Goal: Task Accomplishment & Management: Manage account settings

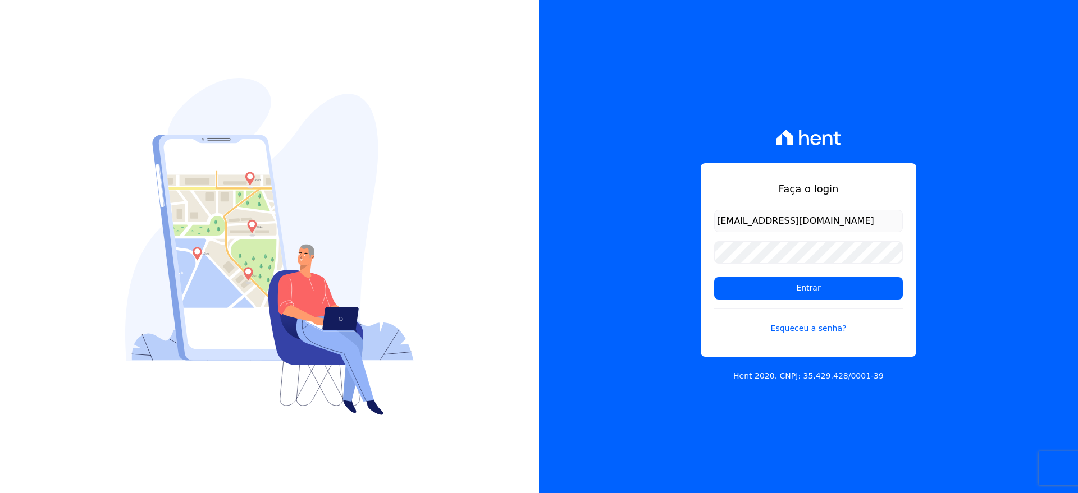
type input "[EMAIL_ADDRESS][DOMAIN_NAME]"
click at [777, 284] on input "Entrar" at bounding box center [808, 288] width 189 height 22
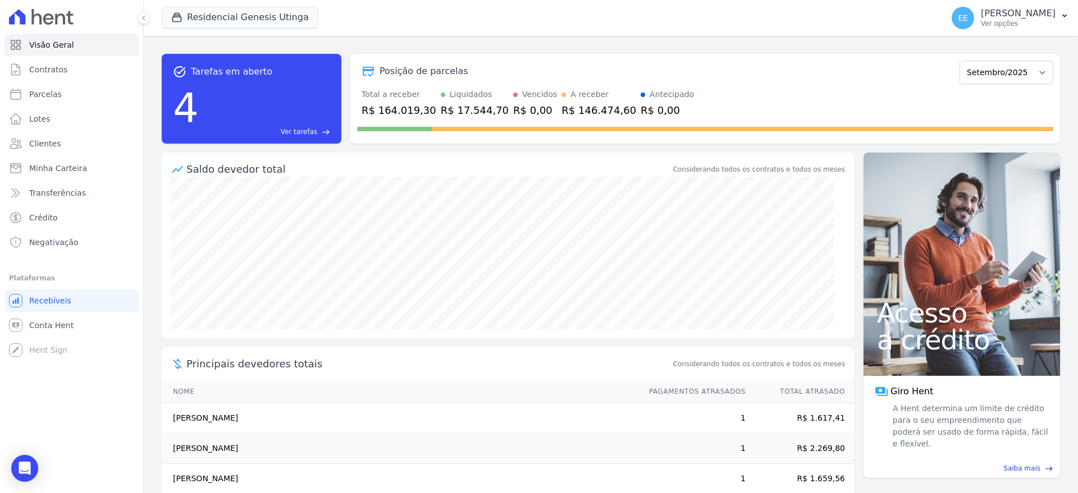
scroll to position [49, 0]
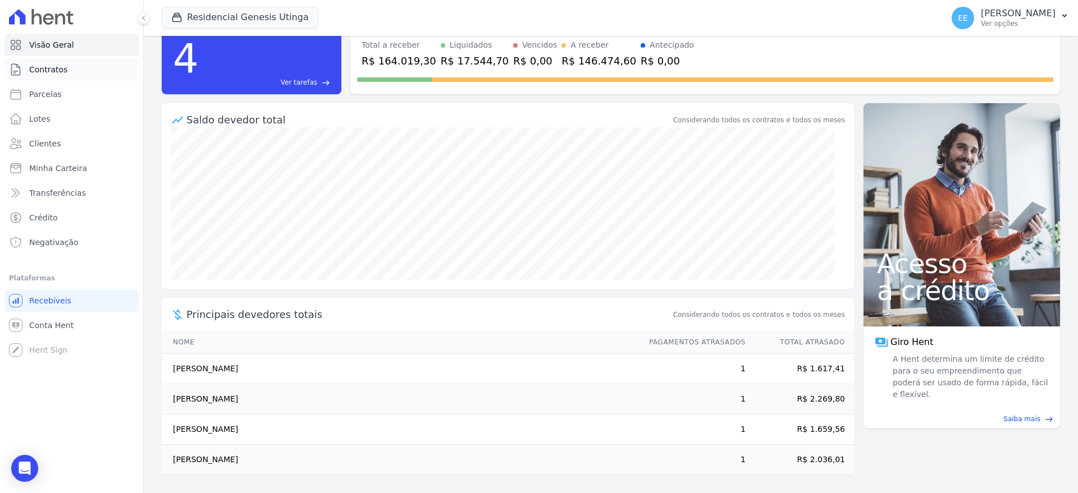
click at [52, 68] on span "Contratos" at bounding box center [48, 69] width 38 height 11
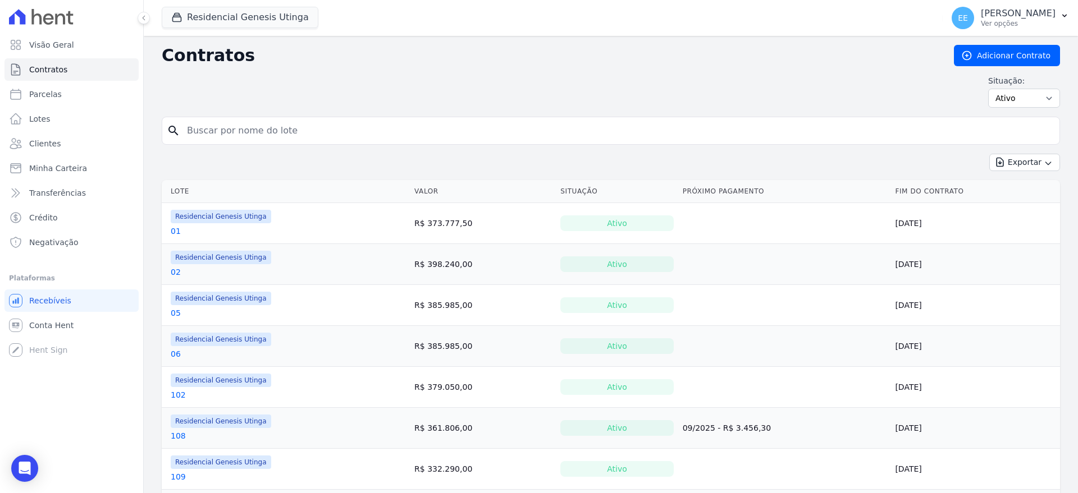
click at [228, 136] on input "search" at bounding box center [617, 131] width 874 height 22
type input "32"
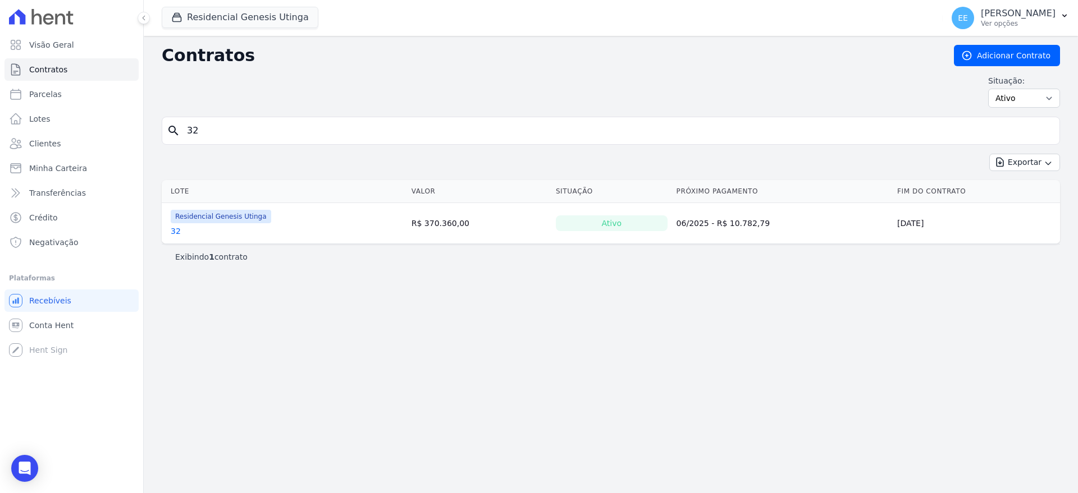
click at [175, 237] on td "Residencial Genesis Utinga 32" at bounding box center [284, 223] width 245 height 40
click at [175, 231] on link "32" at bounding box center [176, 231] width 10 height 11
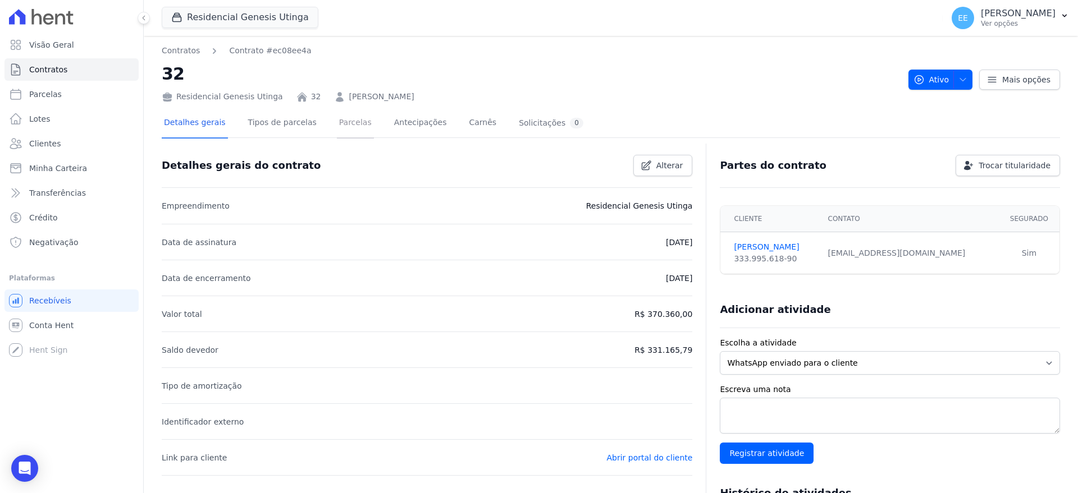
click at [352, 130] on link "Parcelas" at bounding box center [355, 124] width 37 height 30
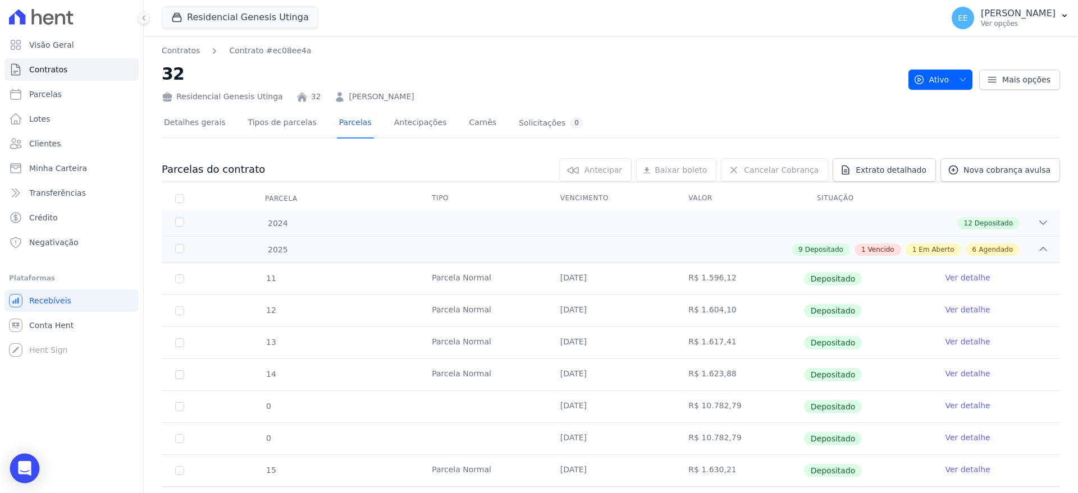
click at [17, 474] on div "Open Intercom Messenger" at bounding box center [25, 469] width 30 height 30
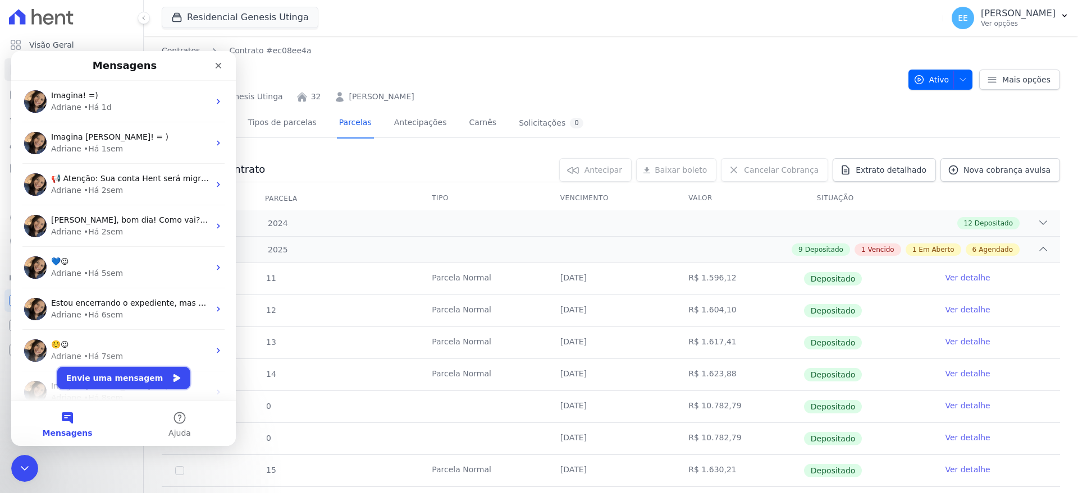
click at [104, 379] on button "Envie uma mensagem" at bounding box center [123, 378] width 133 height 22
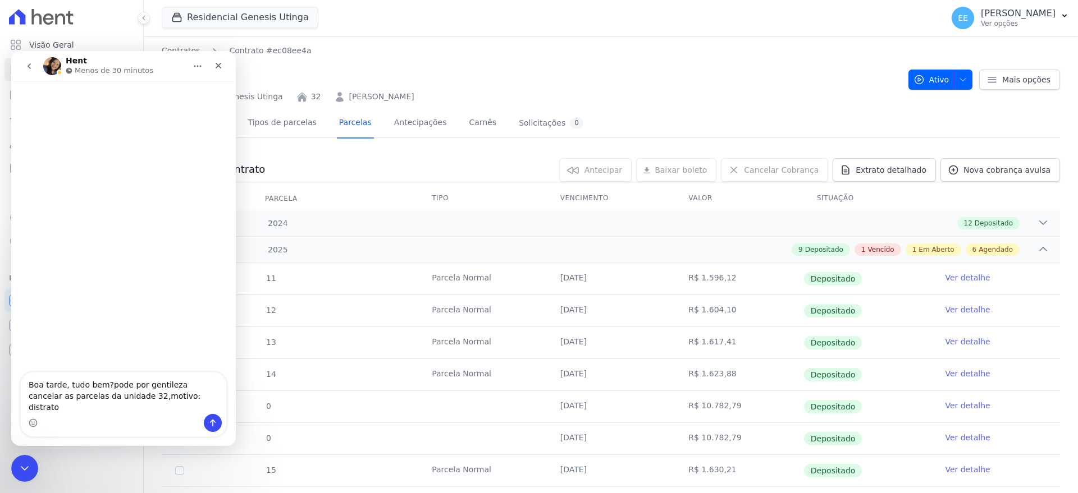
click at [203, 396] on textarea "Boa tarde, tudo bem?pode por gentileza cancelar as parcelas da unidade 32,motiv…" at bounding box center [123, 394] width 205 height 42
type textarea "Boa tarde, tudo bem?pode por gentileza cancelar e descartar as parcelas da unid…"
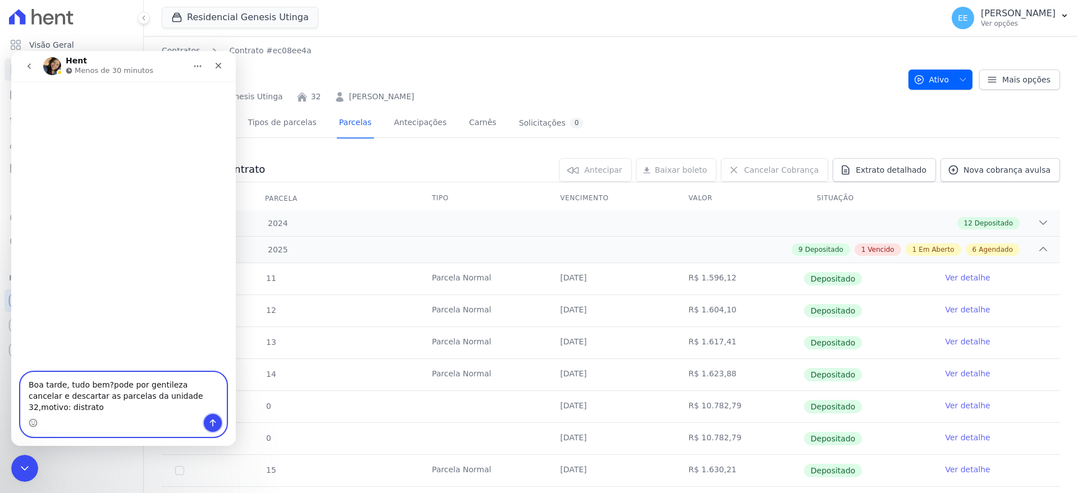
click at [213, 419] on icon "Enviar uma mensagem" at bounding box center [212, 423] width 9 height 9
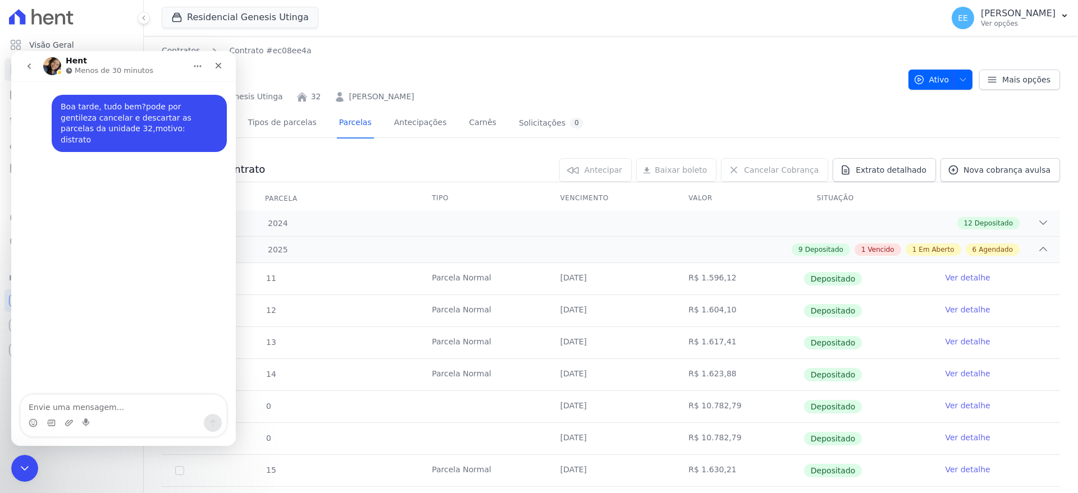
click at [535, 84] on h2 "32" at bounding box center [530, 73] width 737 height 25
click at [218, 62] on icon "Fechar" at bounding box center [218, 65] width 9 height 9
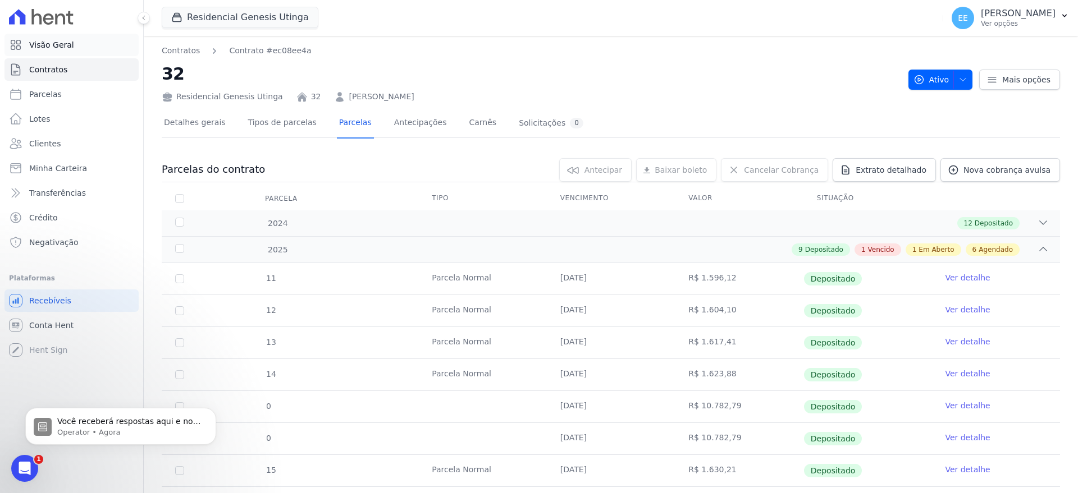
click at [68, 45] on span "Visão Geral" at bounding box center [51, 44] width 45 height 11
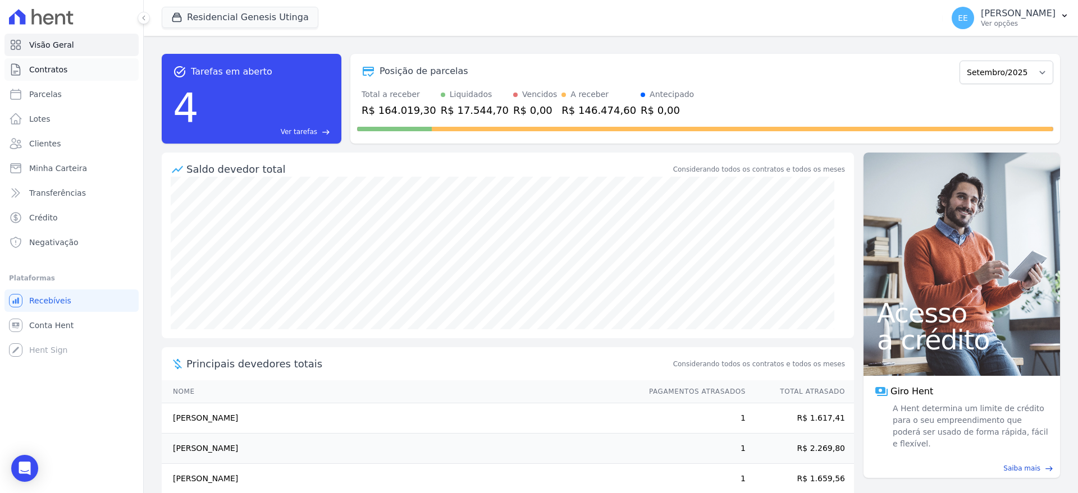
click at [62, 79] on link "Contratos" at bounding box center [71, 69] width 134 height 22
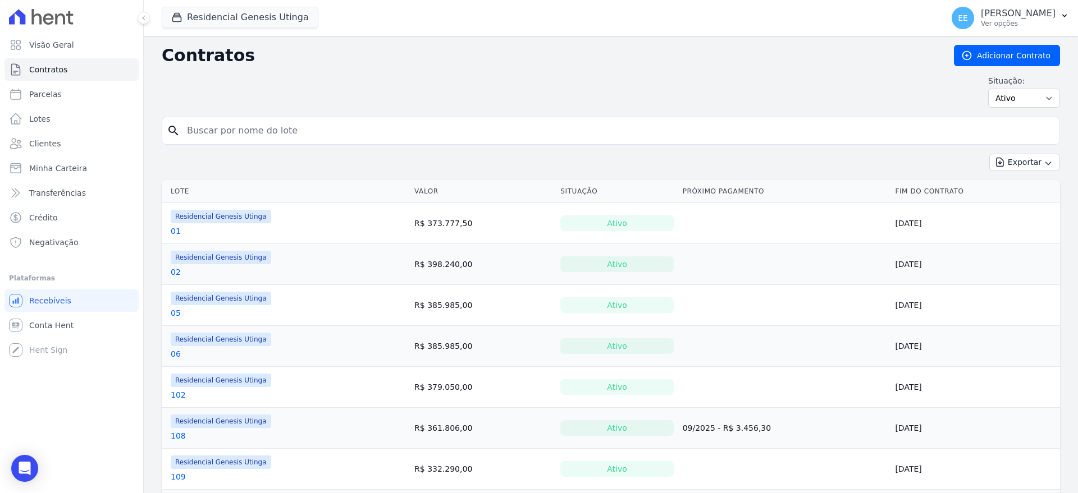
click at [215, 126] on input "search" at bounding box center [617, 131] width 874 height 22
type input "23"
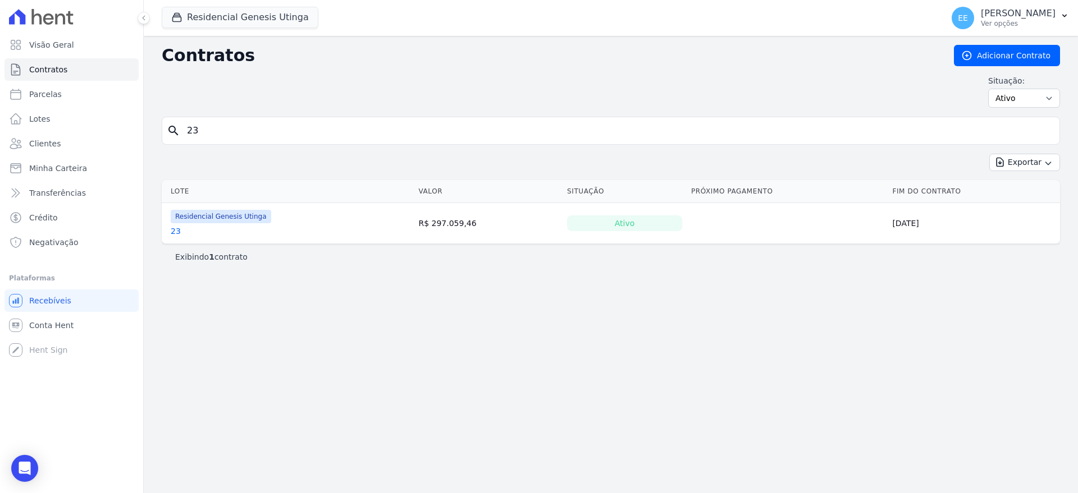
click at [171, 230] on link "23" at bounding box center [176, 231] width 10 height 11
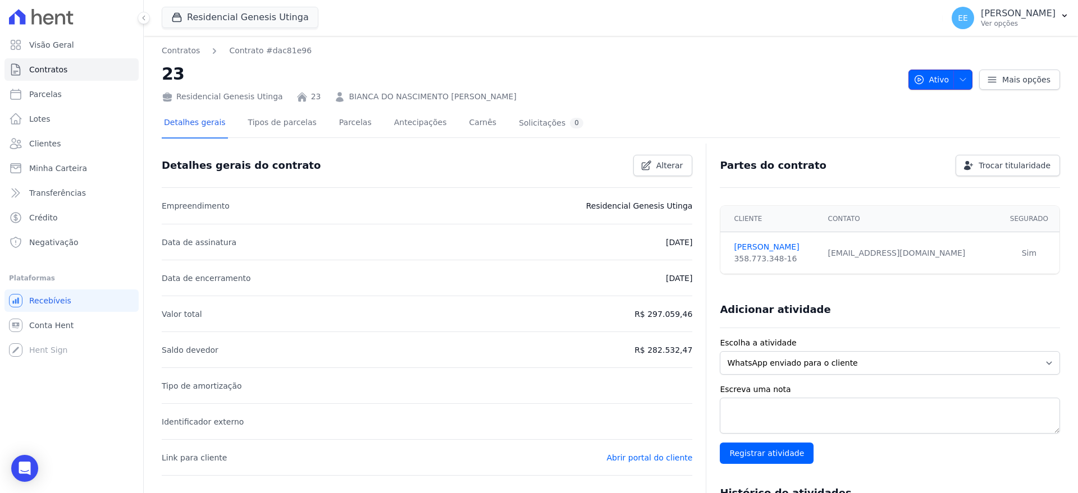
click at [958, 77] on icon "button" at bounding box center [962, 79] width 9 height 9
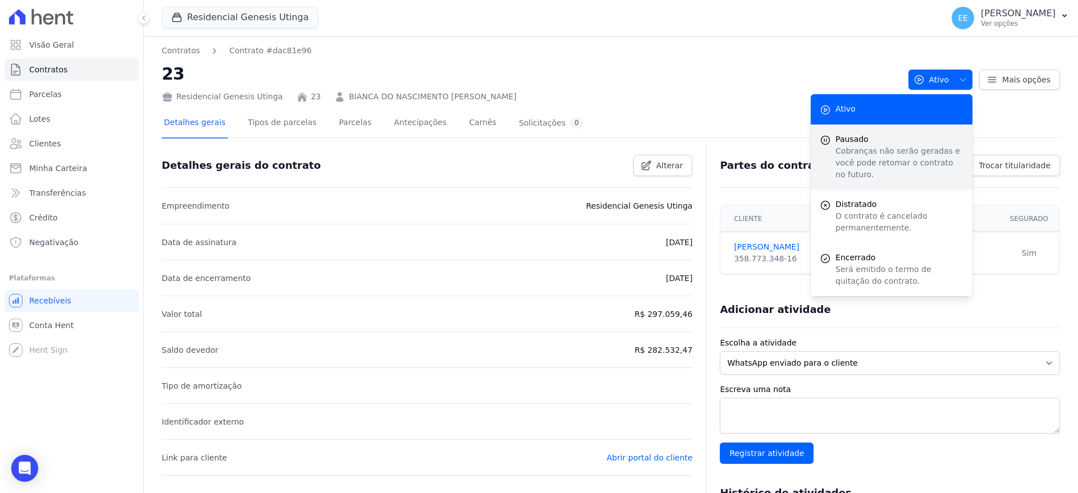
click at [863, 143] on span "Pausado" at bounding box center [899, 140] width 128 height 12
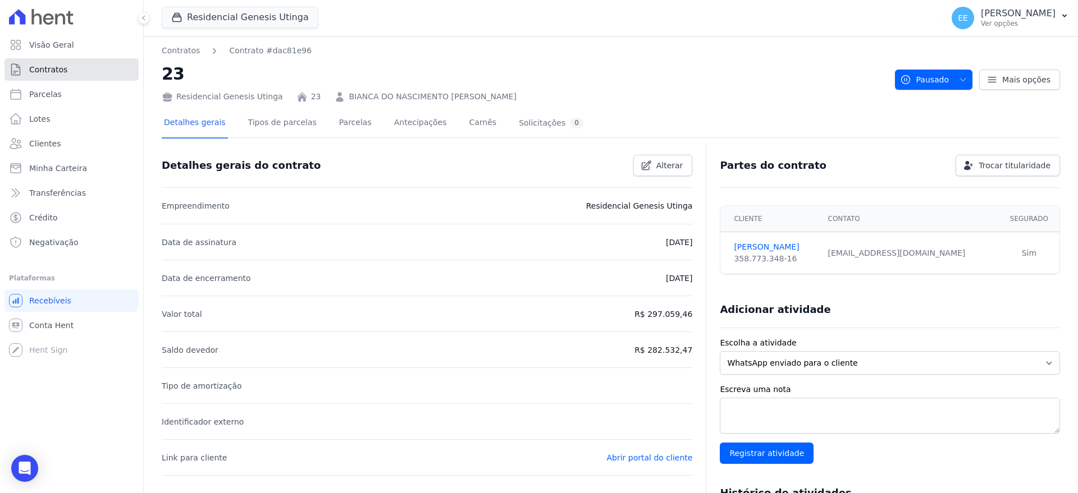
click at [74, 66] on link "Contratos" at bounding box center [71, 69] width 134 height 22
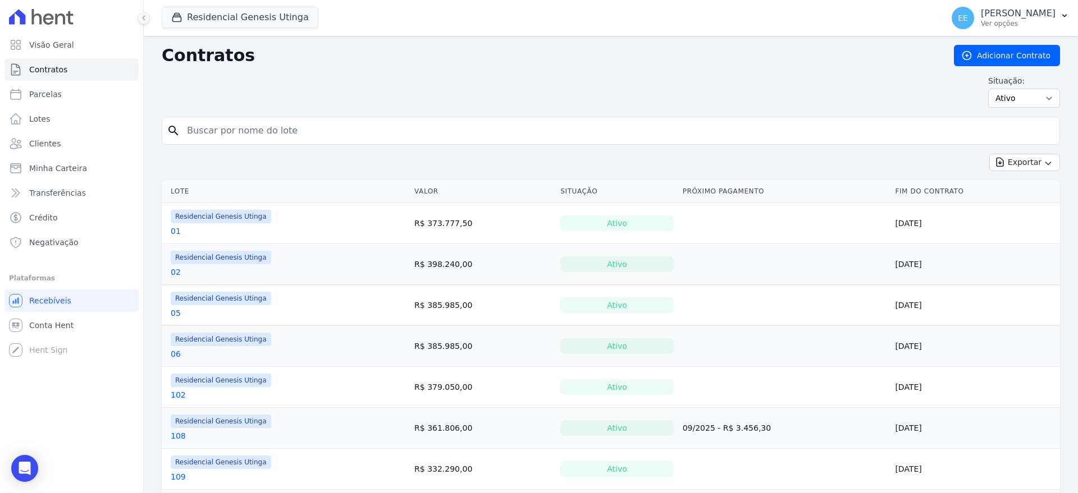
click at [232, 138] on input "search" at bounding box center [617, 131] width 874 height 22
type input "28"
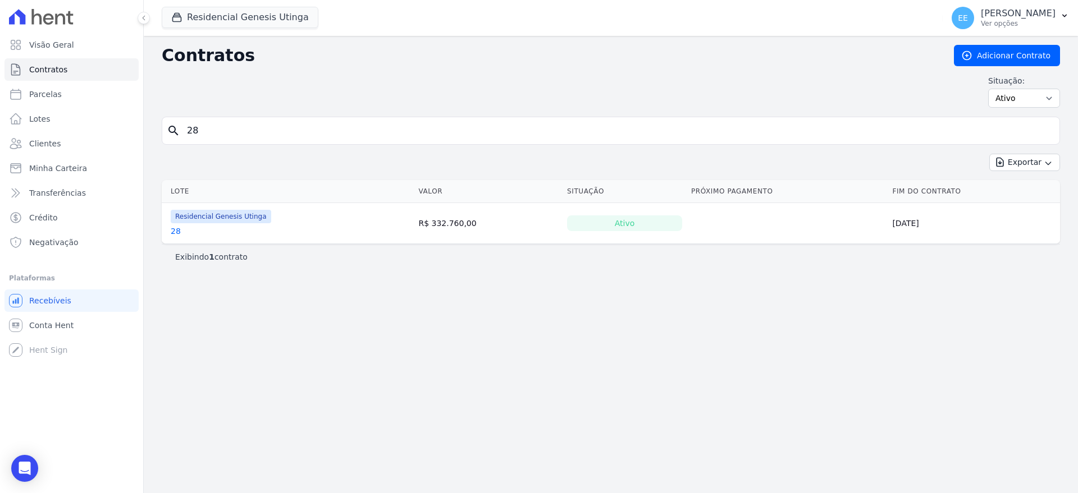
click at [171, 232] on link "28" at bounding box center [176, 231] width 10 height 11
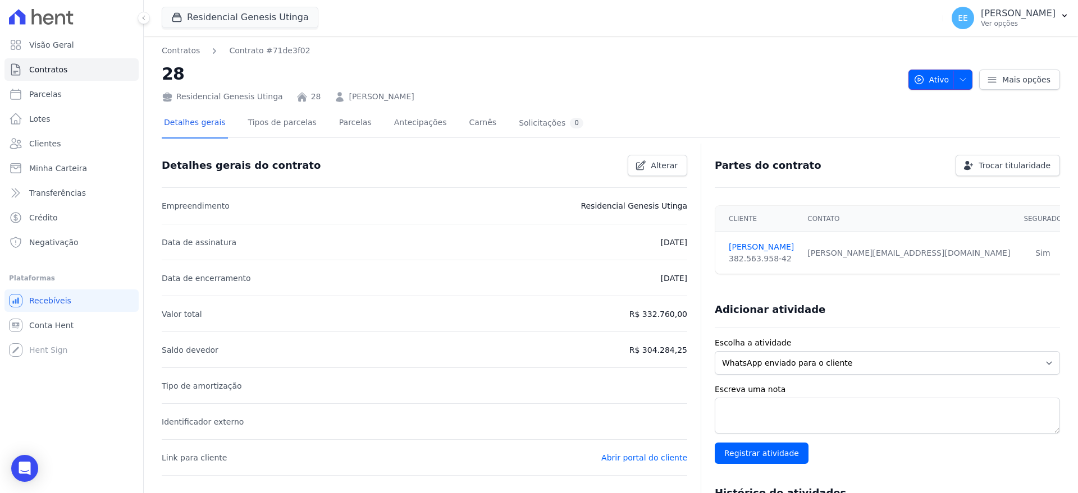
click at [958, 80] on icon "button" at bounding box center [962, 79] width 9 height 9
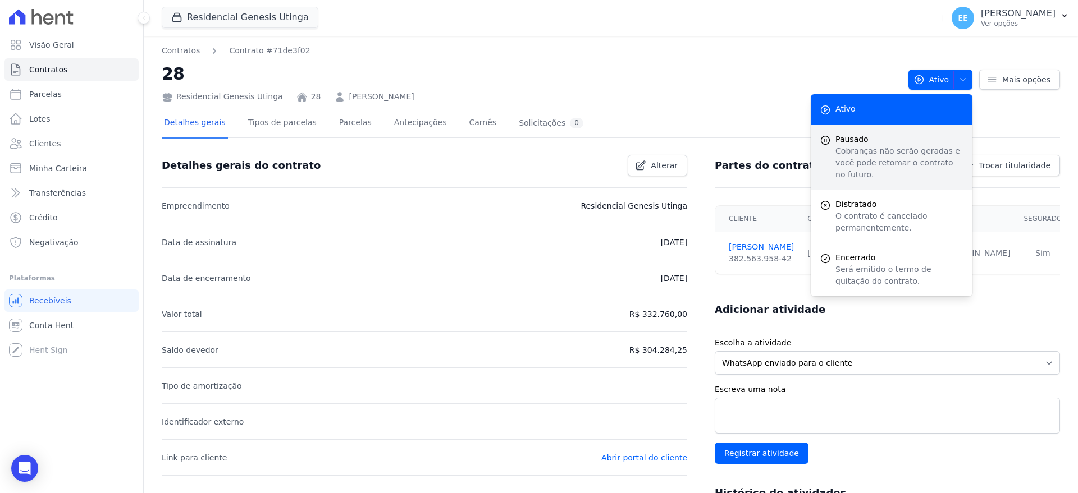
click at [879, 150] on p "Cobranças não serão geradas e você pode retomar o contrato no futuro." at bounding box center [899, 162] width 128 height 35
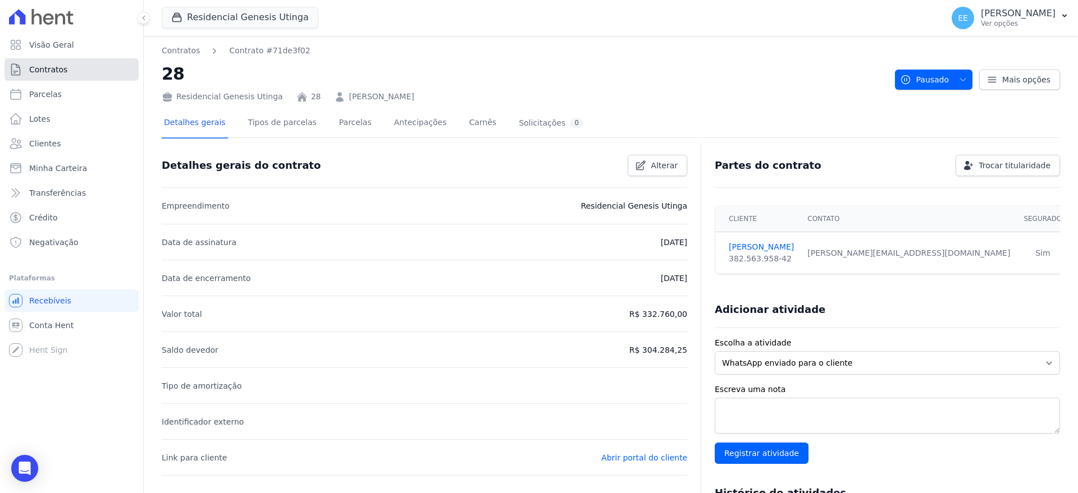
click at [89, 78] on link "Contratos" at bounding box center [71, 69] width 134 height 22
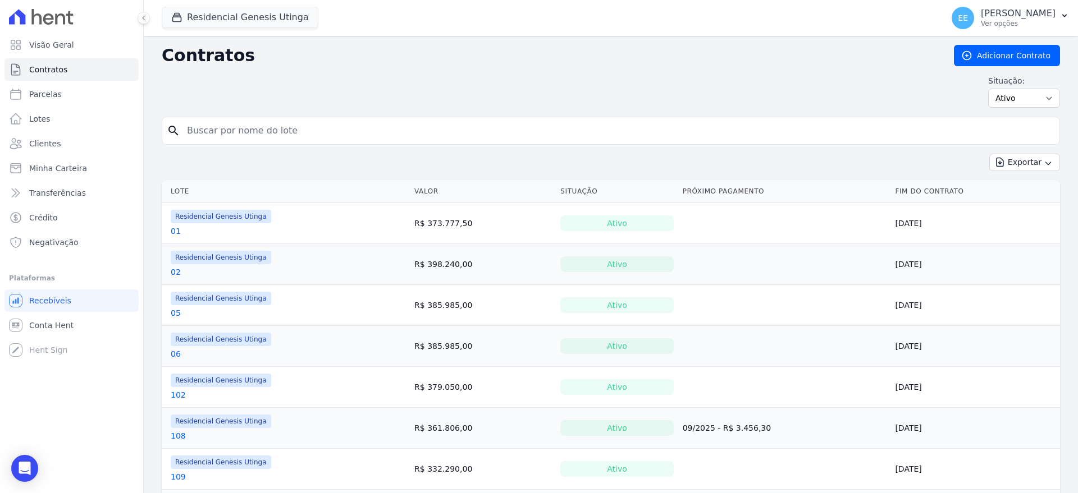
click at [223, 128] on input "search" at bounding box center [617, 131] width 874 height 22
type input "44"
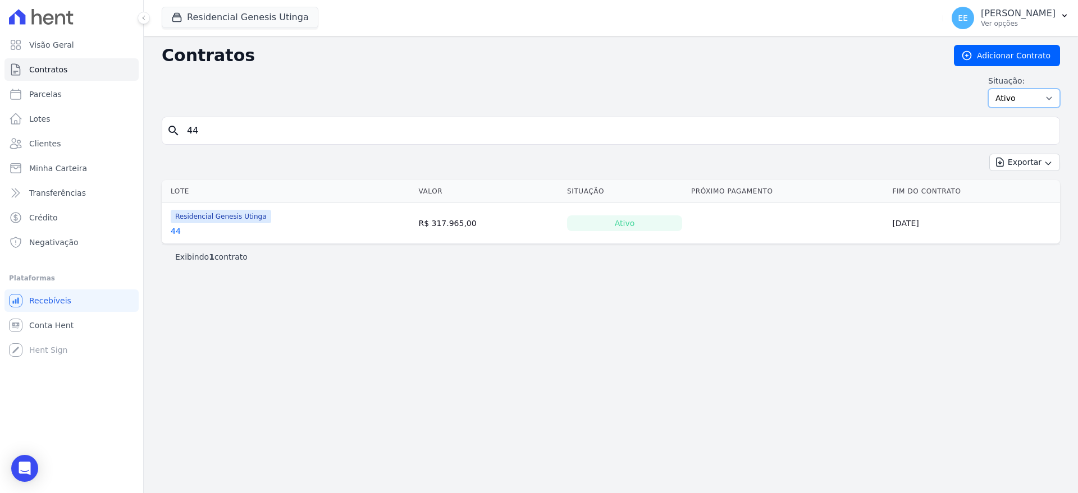
click at [1037, 99] on select "Ativo Todos Pausado Distratado Rascunho Expirado Encerrado" at bounding box center [1024, 98] width 72 height 19
click at [863, 76] on div "Situação: Ativo Todos Pausado Distratado Rascunho Expirado Encerrado" at bounding box center [611, 91] width 898 height 33
click at [176, 227] on link "44" at bounding box center [176, 231] width 10 height 11
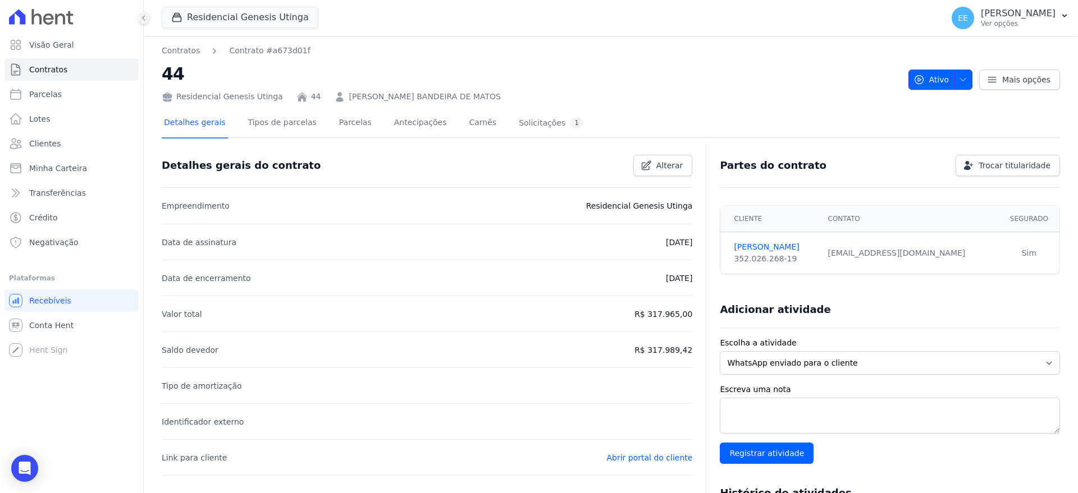
click at [960, 75] on icon "button" at bounding box center [962, 79] width 9 height 9
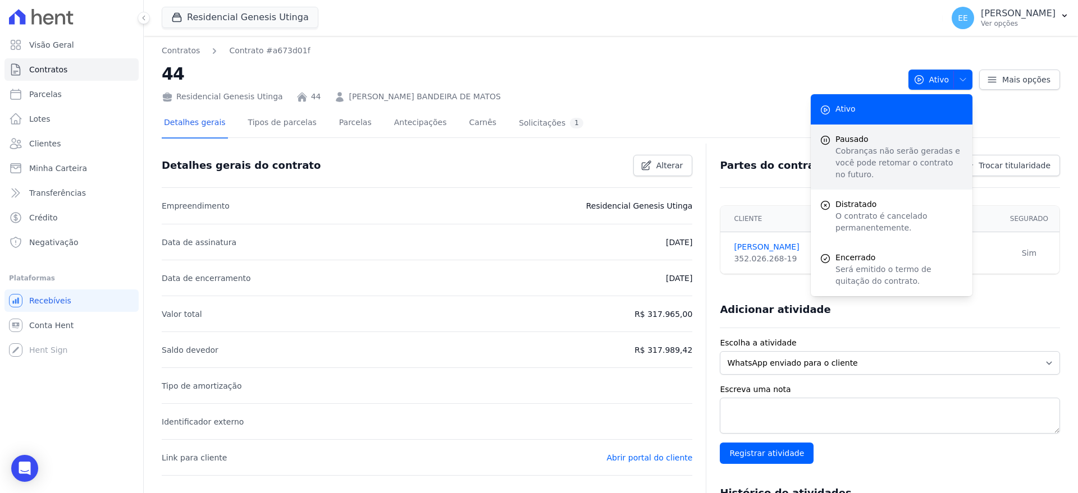
click at [892, 145] on p "Cobranças não serão geradas e você pode retomar o contrato no futuro." at bounding box center [899, 162] width 128 height 35
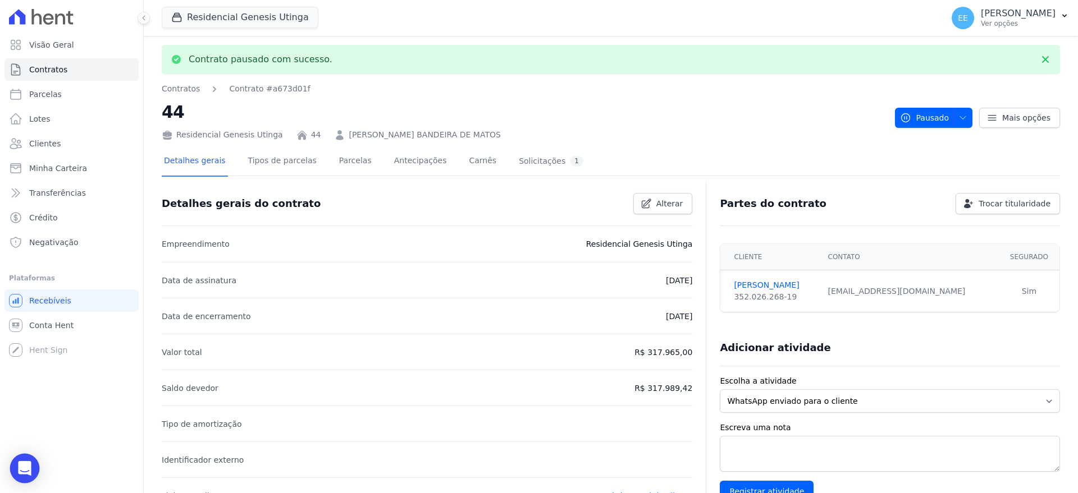
click at [22, 463] on icon "Open Intercom Messenger" at bounding box center [24, 468] width 13 height 15
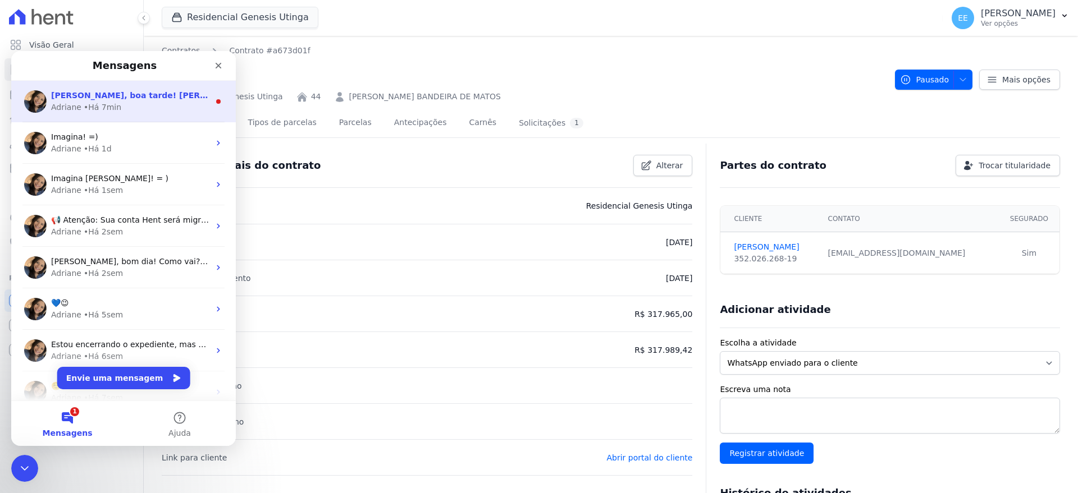
click at [119, 102] on div "Adriane • Há 7min" at bounding box center [130, 108] width 158 height 12
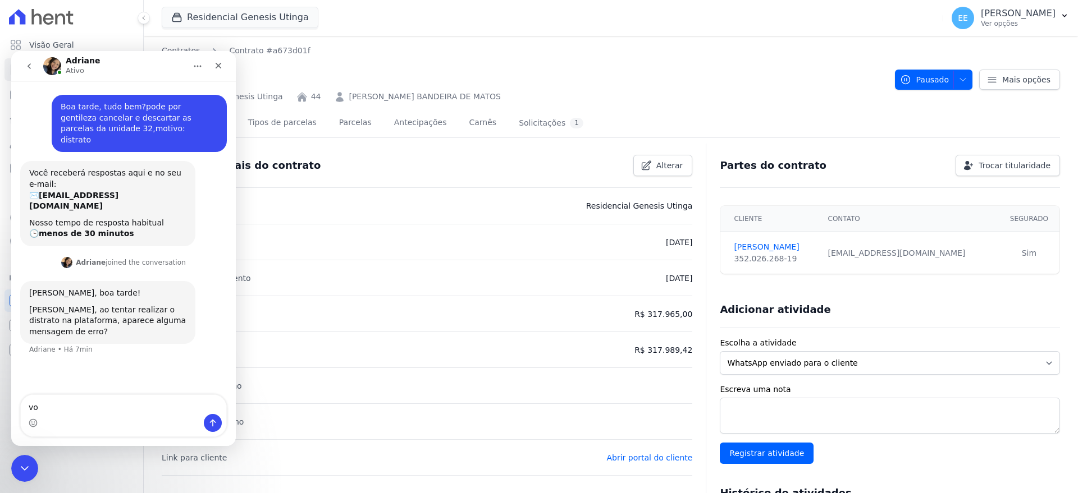
type textarea "v"
type textarea "não tentei, mas posso colocar como distrato direto?"
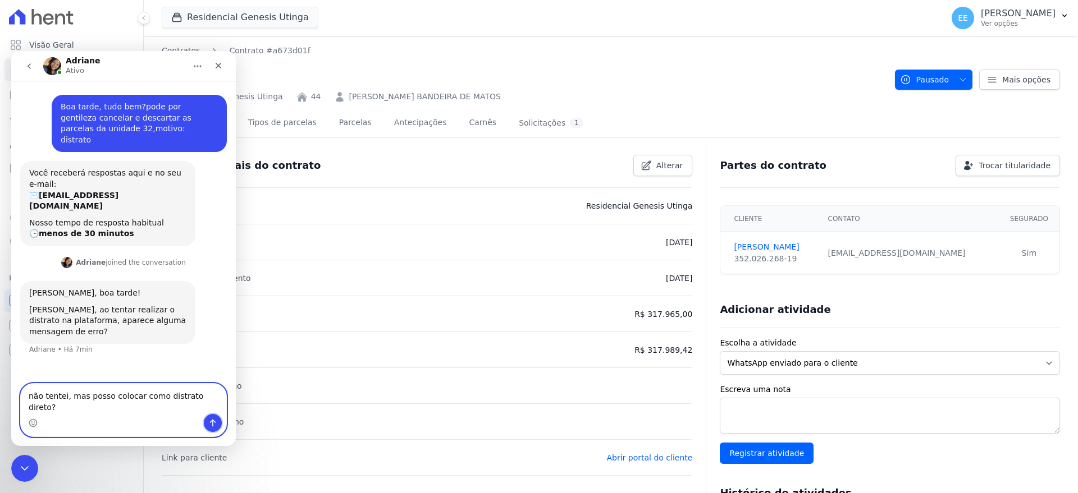
click at [214, 420] on icon "Enviar uma mensagem" at bounding box center [212, 423] width 9 height 9
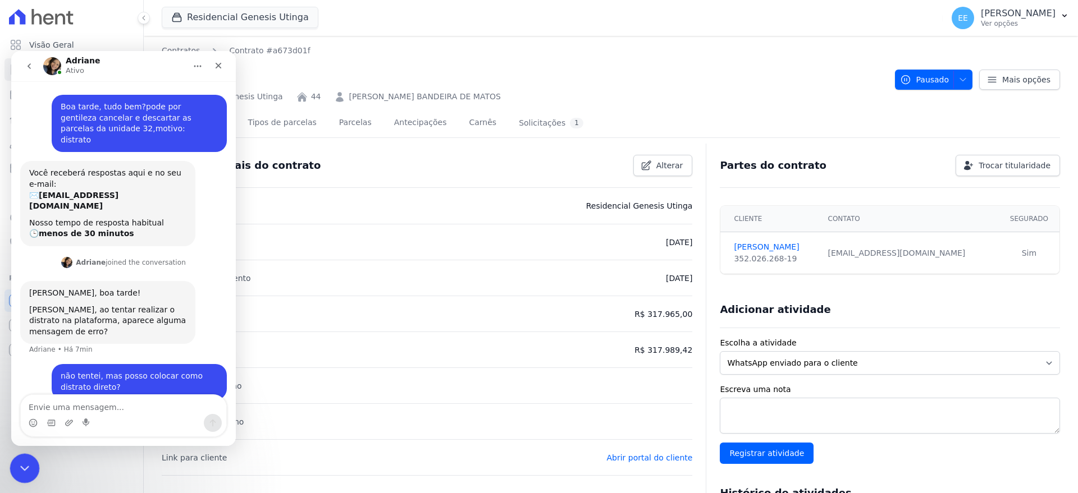
click at [19, 466] on icon "Encerramento do Messenger da Intercom" at bounding box center [22, 466] width 13 height 13
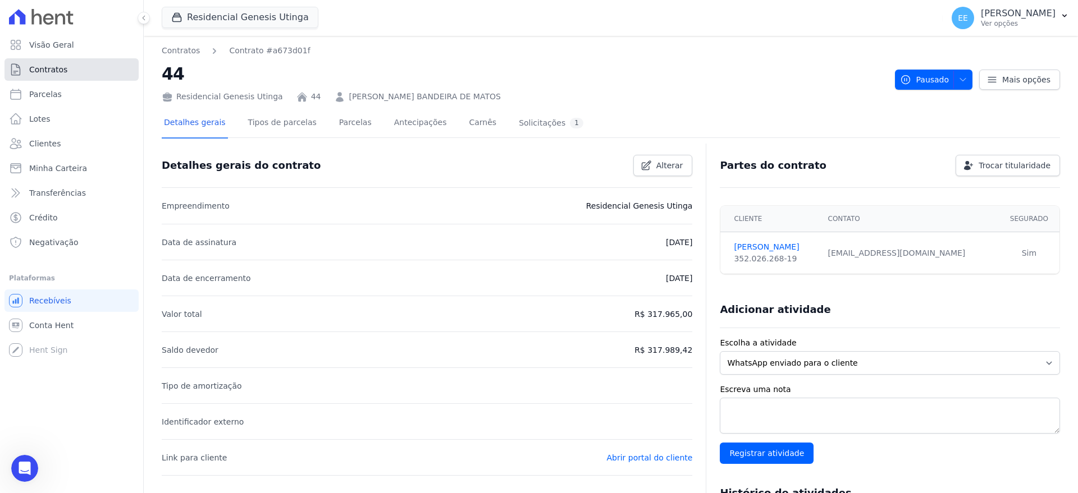
click at [51, 67] on span "Contratos" at bounding box center [48, 69] width 38 height 11
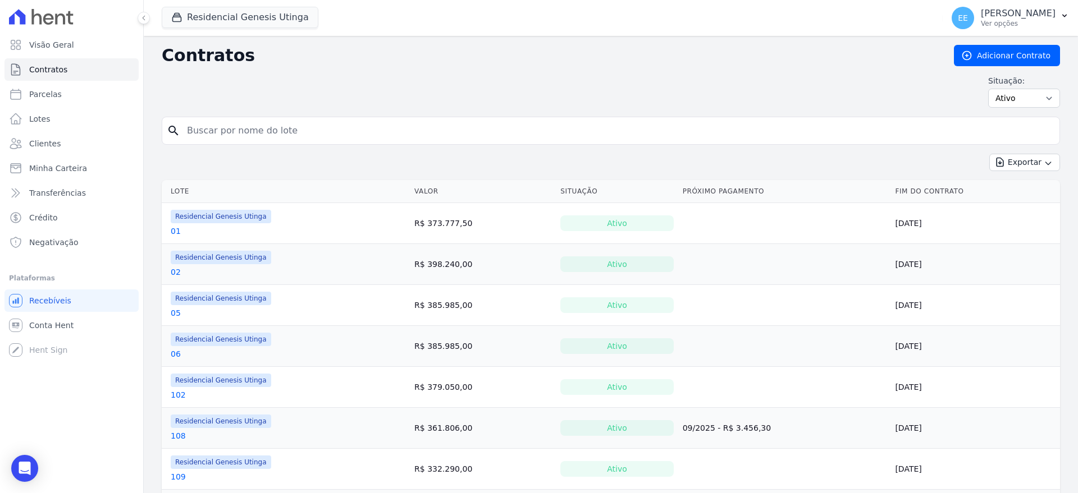
click at [241, 129] on input "search" at bounding box center [617, 131] width 874 height 22
type input "48"
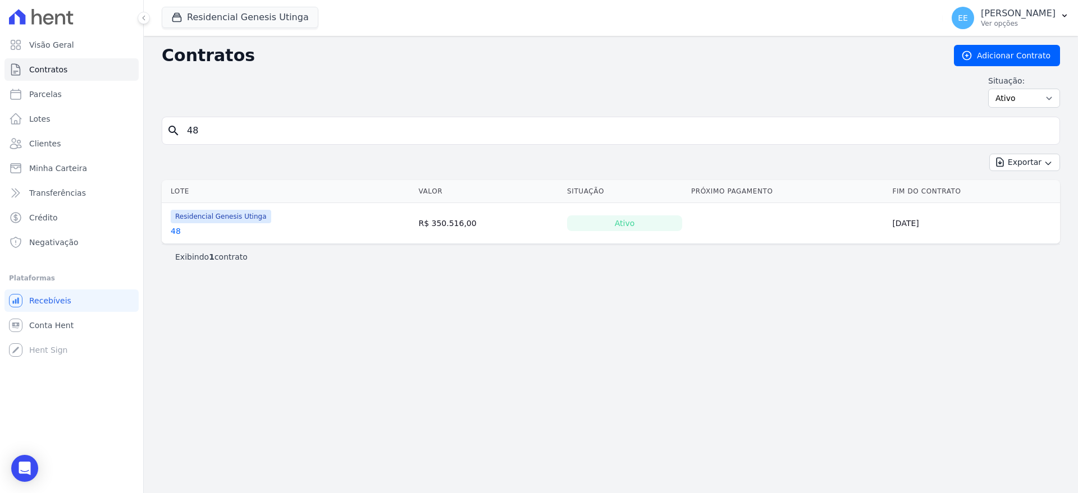
click at [173, 233] on link "48" at bounding box center [176, 231] width 10 height 11
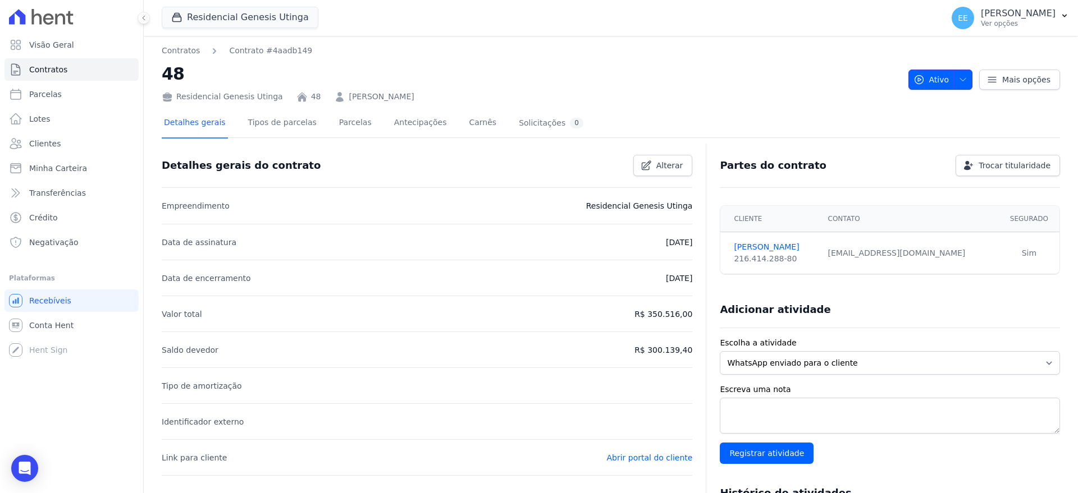
click at [955, 84] on span "button" at bounding box center [960, 80] width 14 height 18
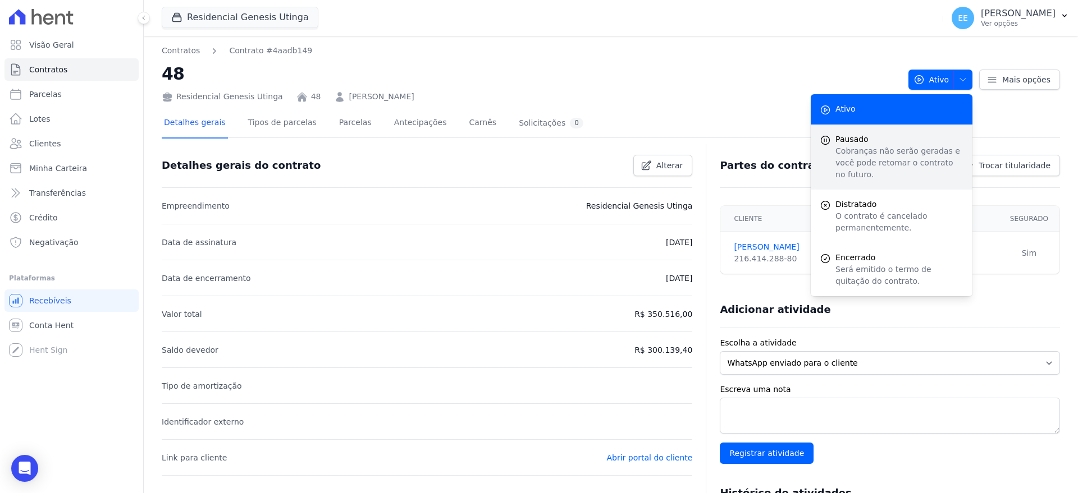
click at [890, 143] on span "Pausado" at bounding box center [899, 140] width 128 height 12
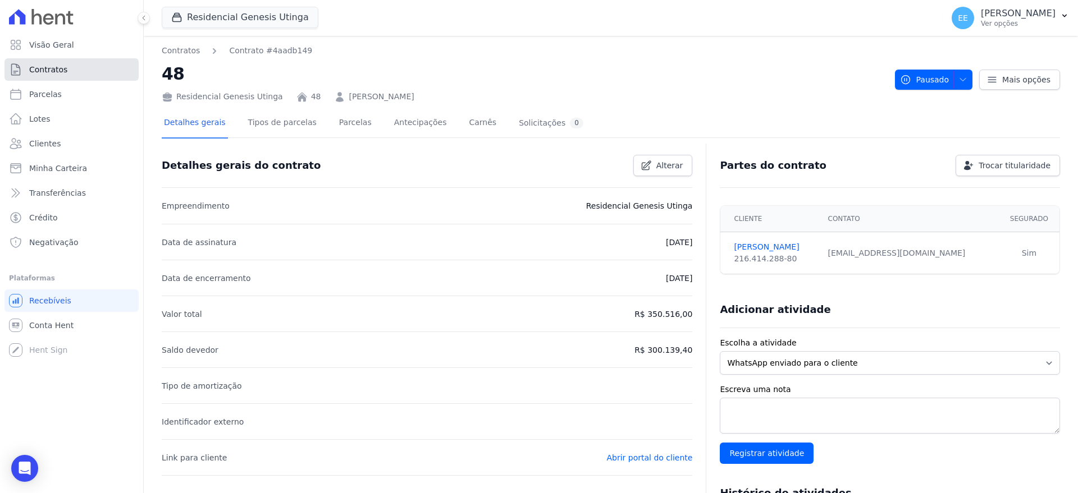
click at [44, 65] on span "Contratos" at bounding box center [48, 69] width 38 height 11
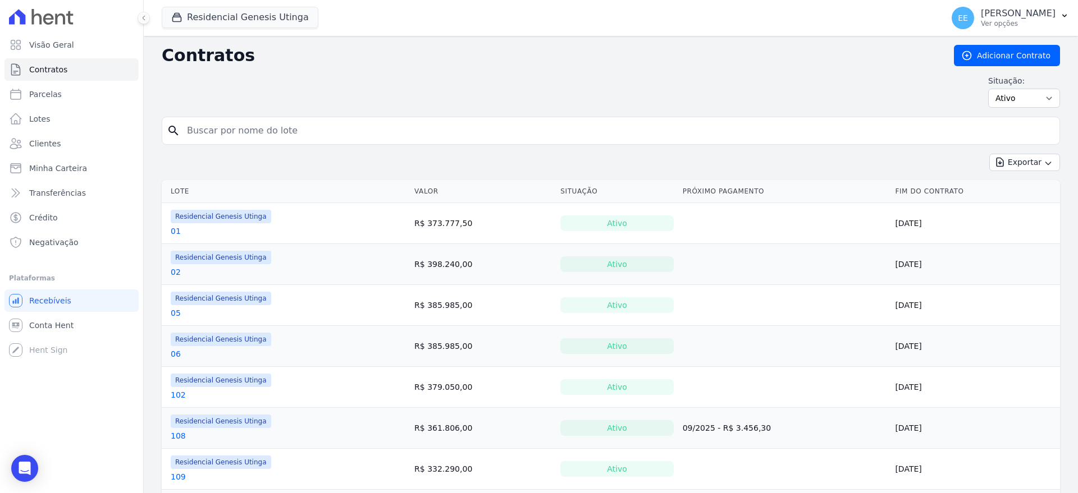
click at [230, 135] on input "search" at bounding box center [617, 131] width 874 height 22
type input "62"
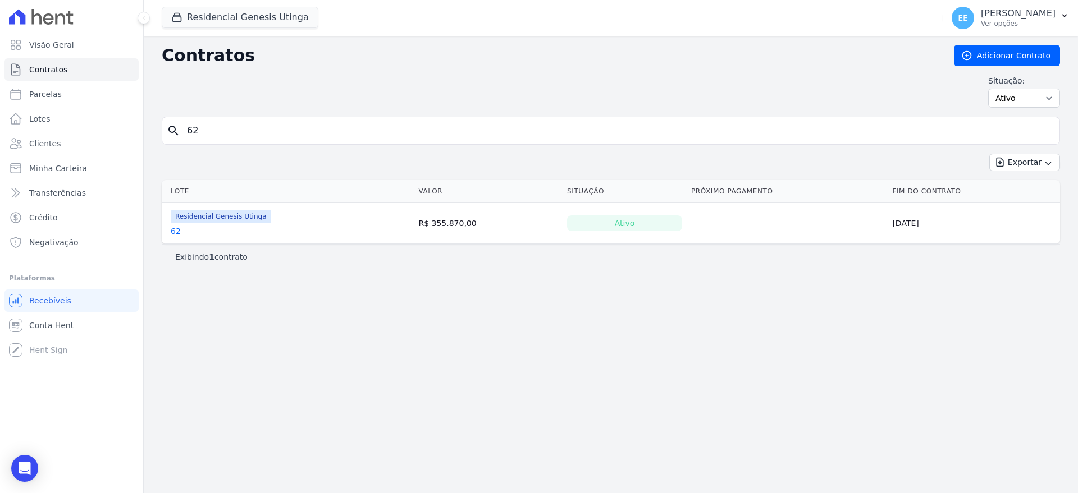
click at [172, 227] on link "62" at bounding box center [176, 231] width 10 height 11
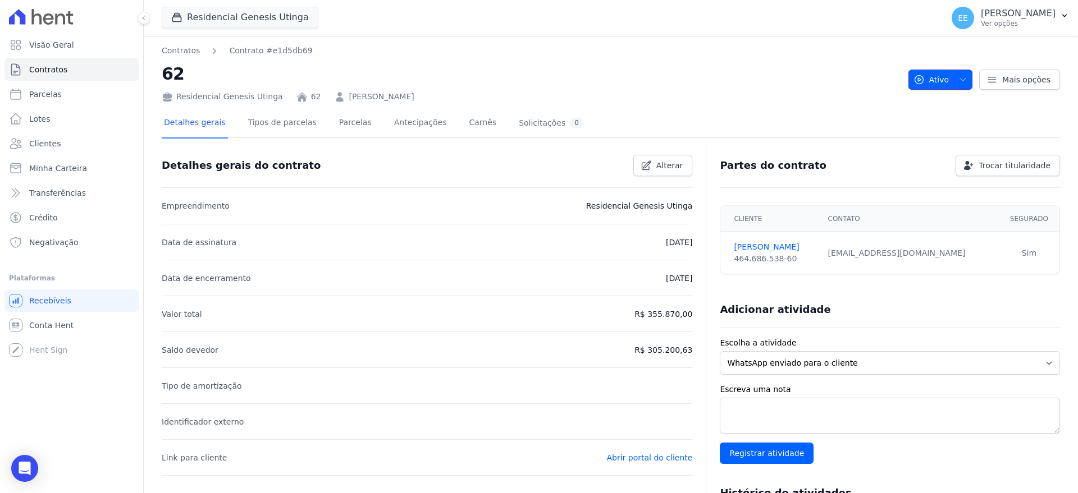
click at [953, 86] on span "button" at bounding box center [960, 80] width 14 height 18
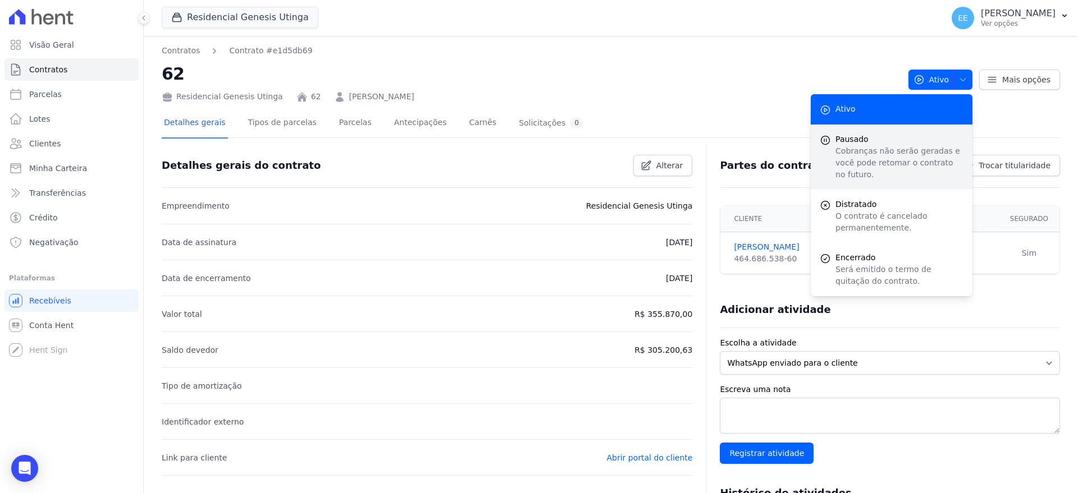
click at [881, 137] on span "Pausado" at bounding box center [899, 140] width 128 height 12
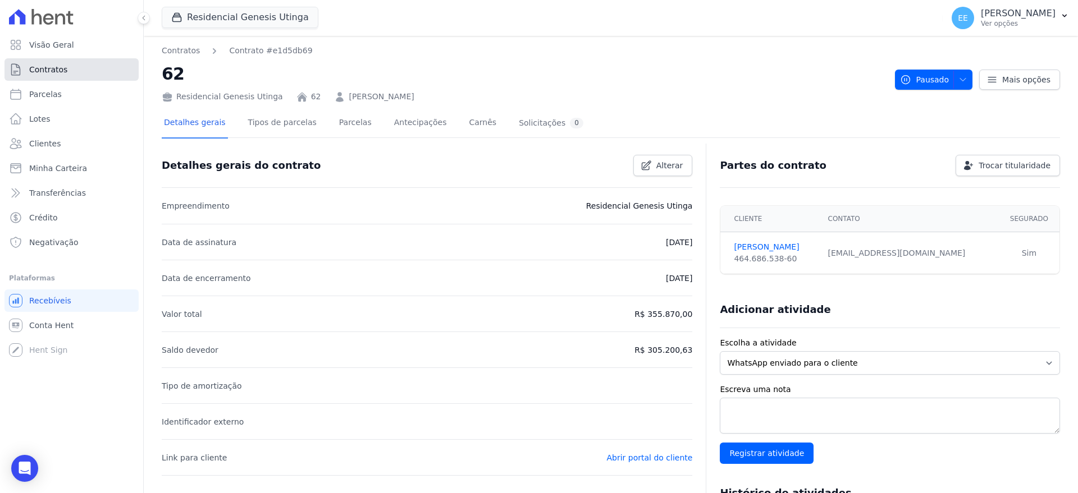
click at [87, 70] on link "Contratos" at bounding box center [71, 69] width 134 height 22
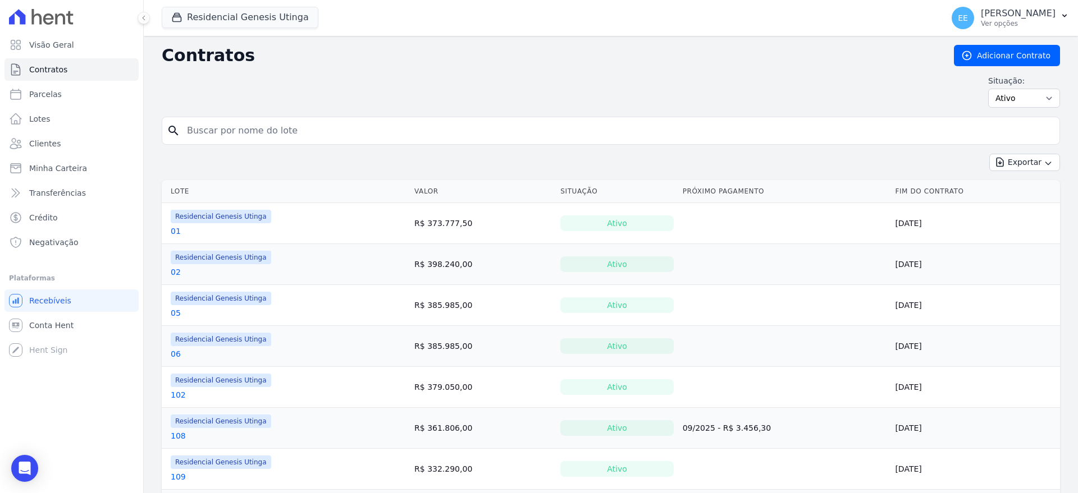
click at [233, 138] on input "search" at bounding box center [617, 131] width 874 height 22
type input "91"
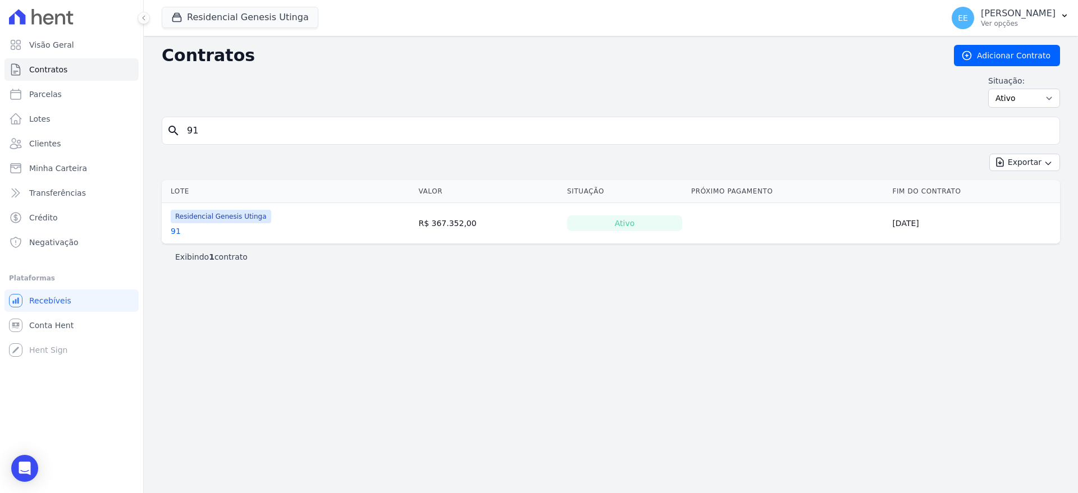
click at [169, 230] on td "Residencial Genesis Utinga 91" at bounding box center [288, 223] width 252 height 40
click at [175, 231] on link "91" at bounding box center [176, 231] width 10 height 11
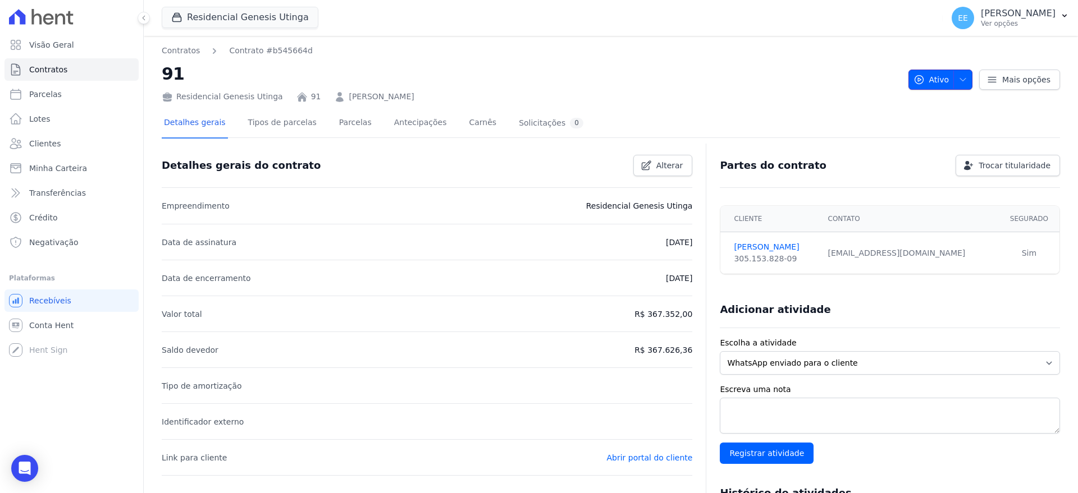
click at [954, 74] on span "button" at bounding box center [960, 80] width 14 height 18
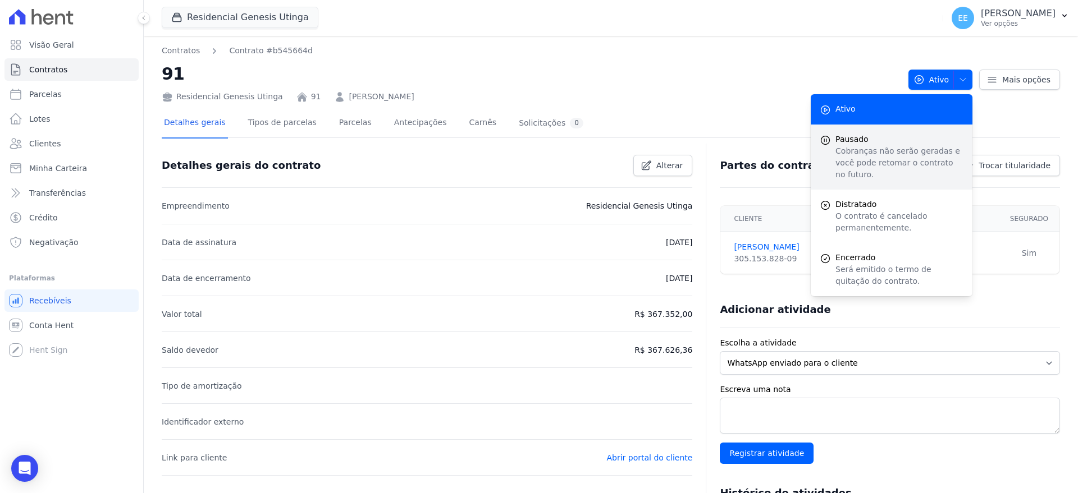
click at [894, 149] on p "Cobranças não serão geradas e você pode retomar o contrato no futuro." at bounding box center [899, 162] width 128 height 35
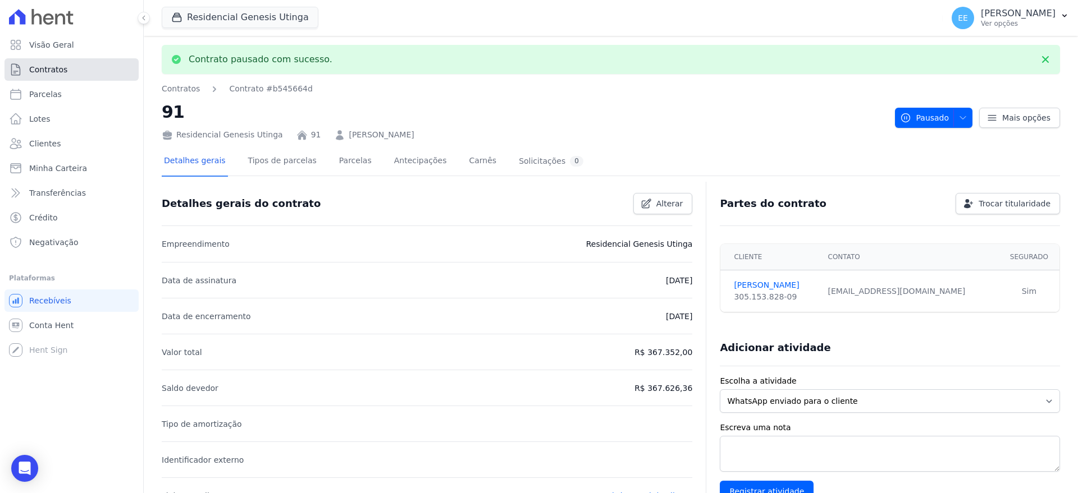
click at [65, 70] on link "Contratos" at bounding box center [71, 69] width 134 height 22
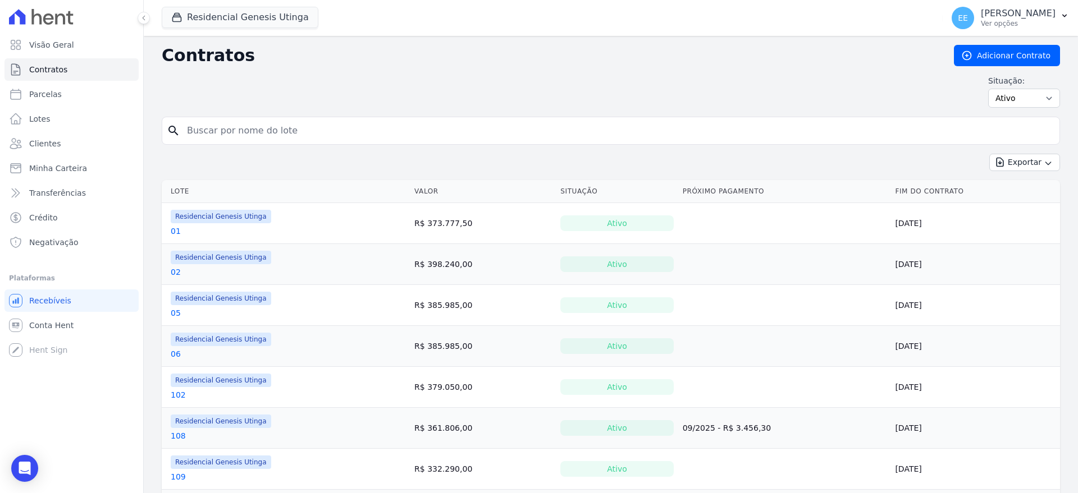
click at [209, 131] on input "search" at bounding box center [617, 131] width 874 height 22
type input "111"
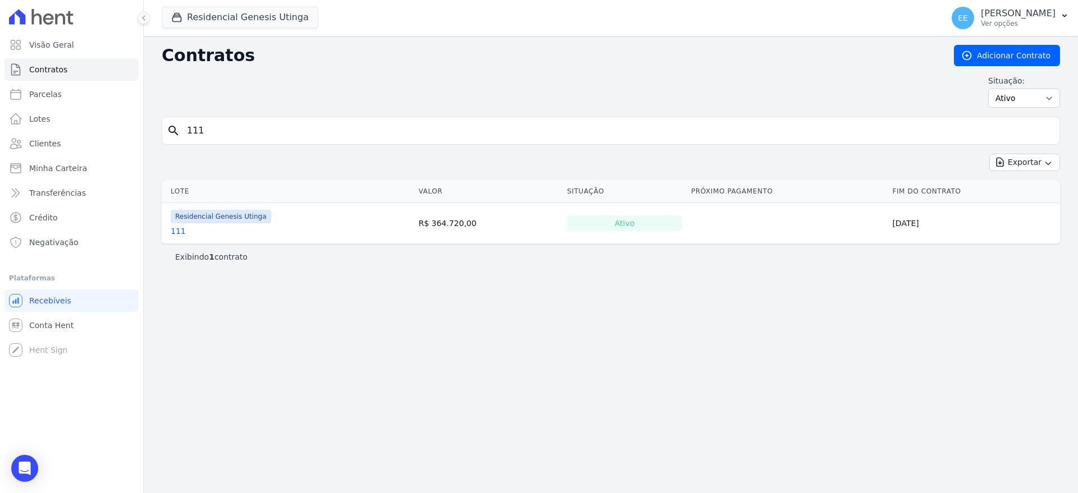
click at [173, 231] on link "111" at bounding box center [178, 231] width 15 height 11
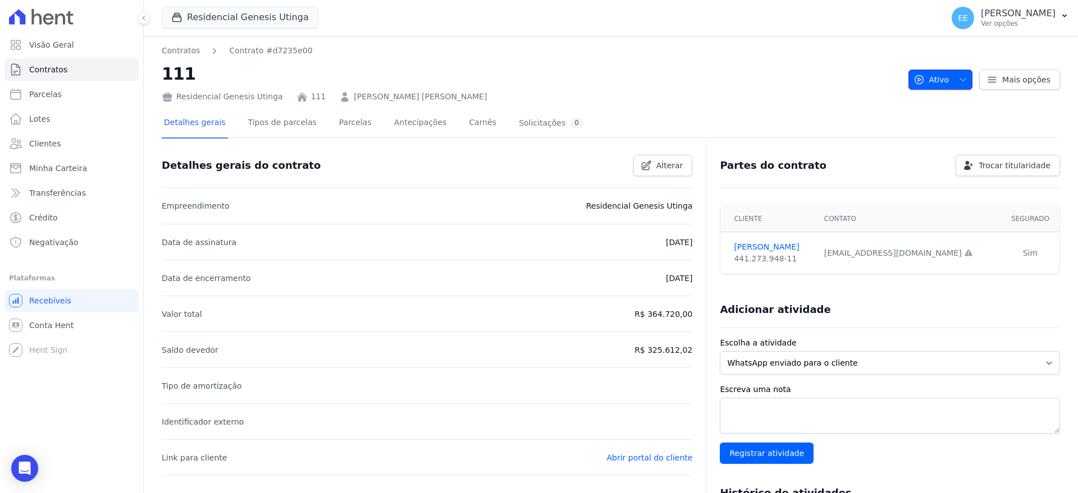
click at [958, 75] on icon "button" at bounding box center [962, 79] width 9 height 9
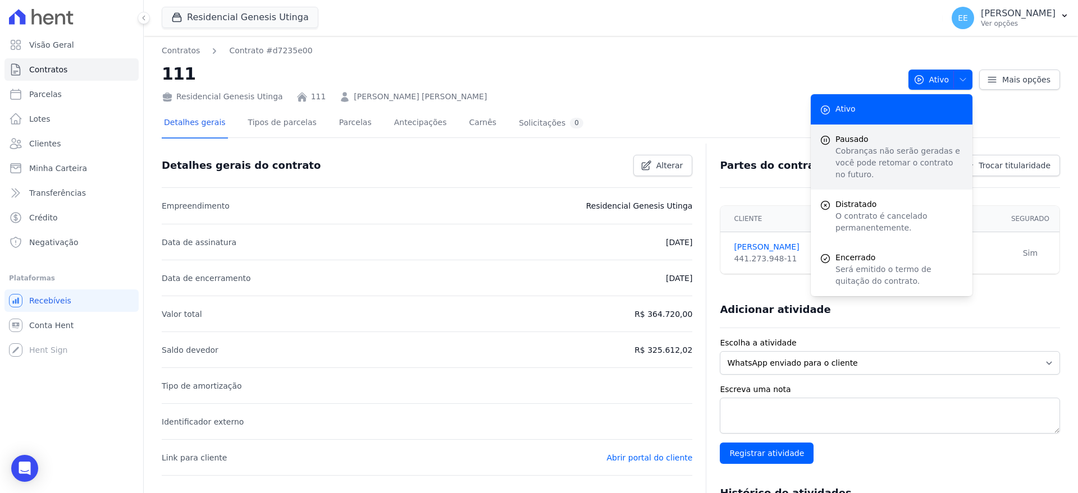
click at [872, 148] on p "Cobranças não serão geradas e você pode retomar o contrato no futuro." at bounding box center [899, 162] width 128 height 35
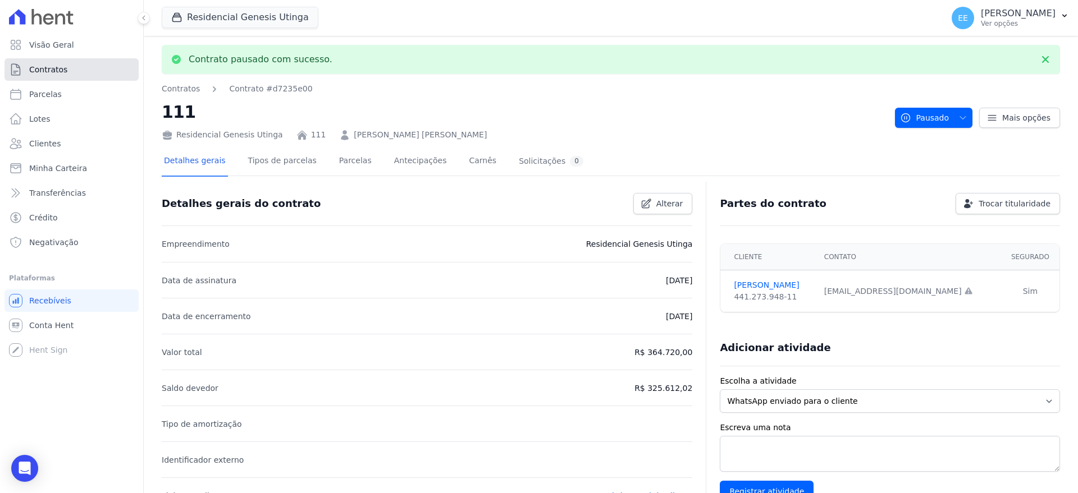
click at [86, 67] on link "Contratos" at bounding box center [71, 69] width 134 height 22
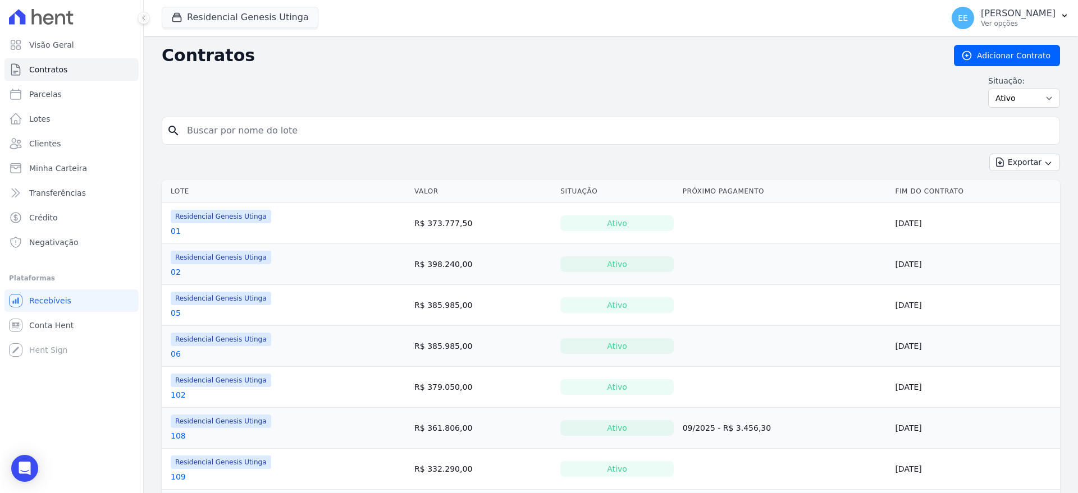
click at [213, 134] on input "search" at bounding box center [617, 131] width 874 height 22
type input "117"
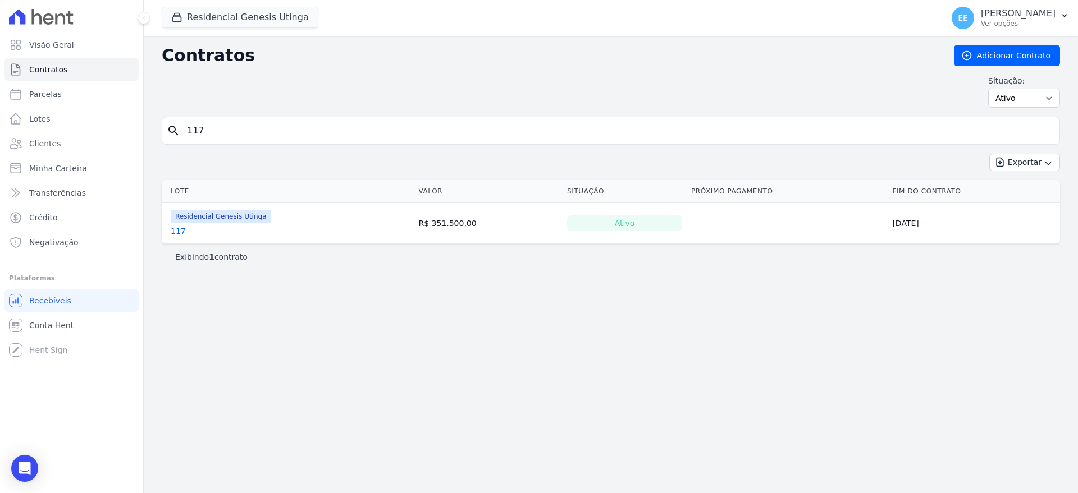
click at [174, 234] on link "117" at bounding box center [178, 231] width 15 height 11
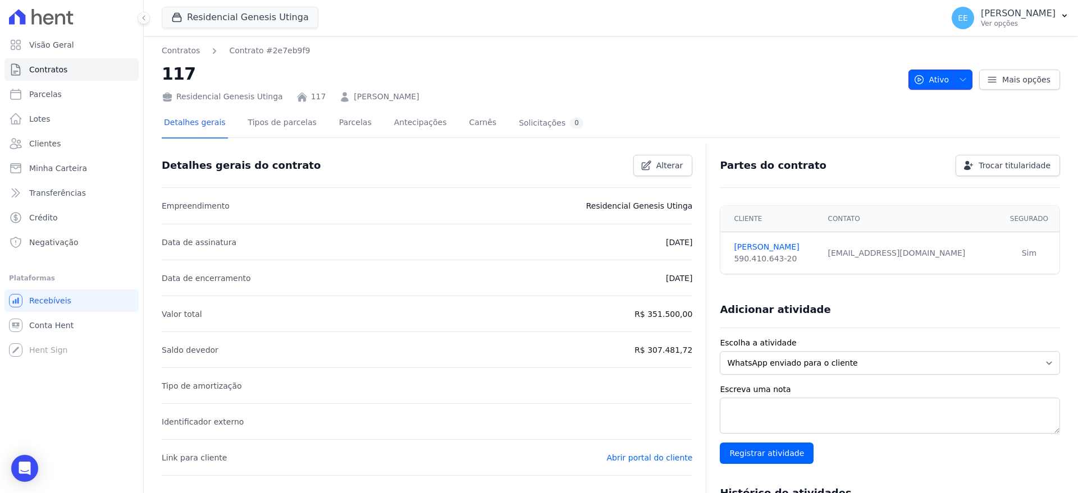
click at [958, 75] on icon "button" at bounding box center [962, 79] width 9 height 9
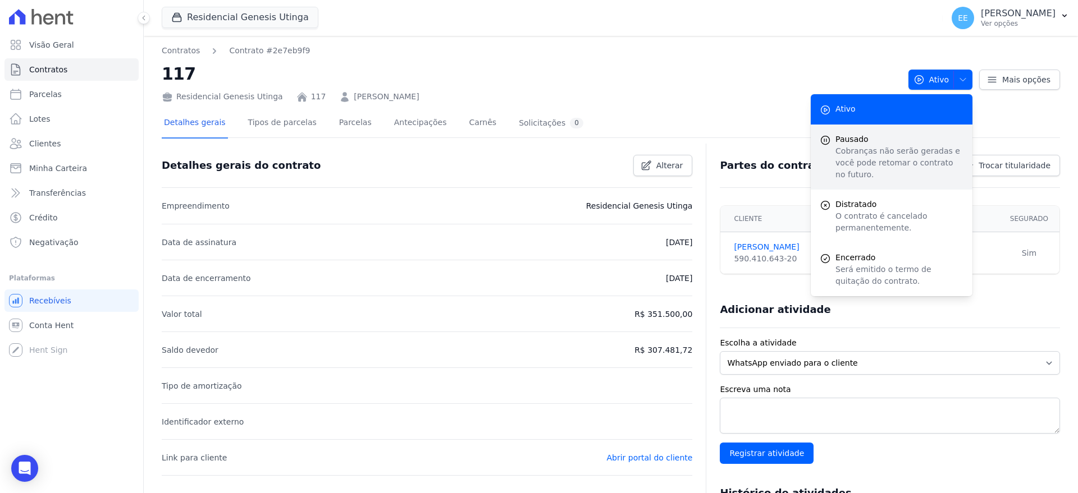
click at [877, 143] on span "Pausado" at bounding box center [899, 140] width 128 height 12
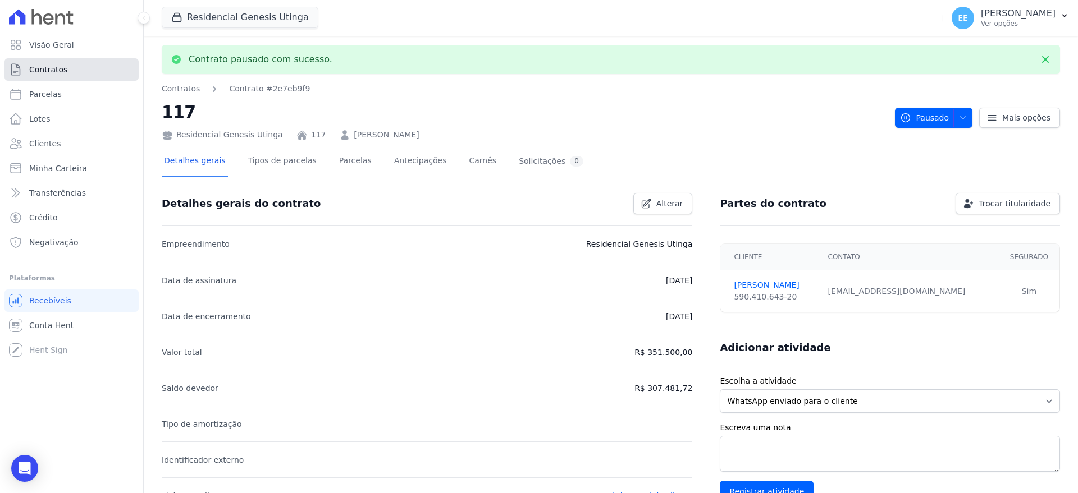
click at [40, 67] on span "Contratos" at bounding box center [48, 69] width 38 height 11
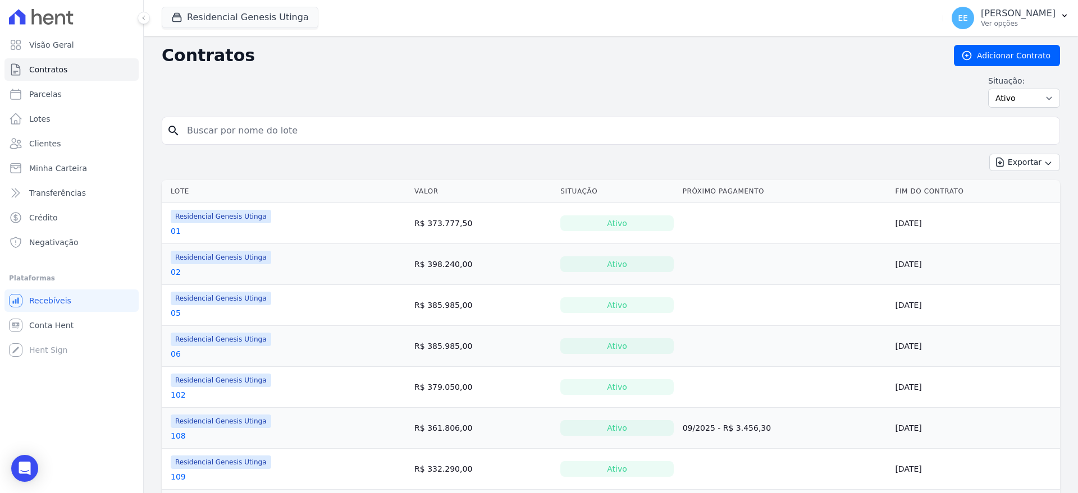
click at [248, 121] on input "search" at bounding box center [617, 131] width 874 height 22
click at [246, 129] on input "119" at bounding box center [617, 131] width 874 height 22
type input "119"
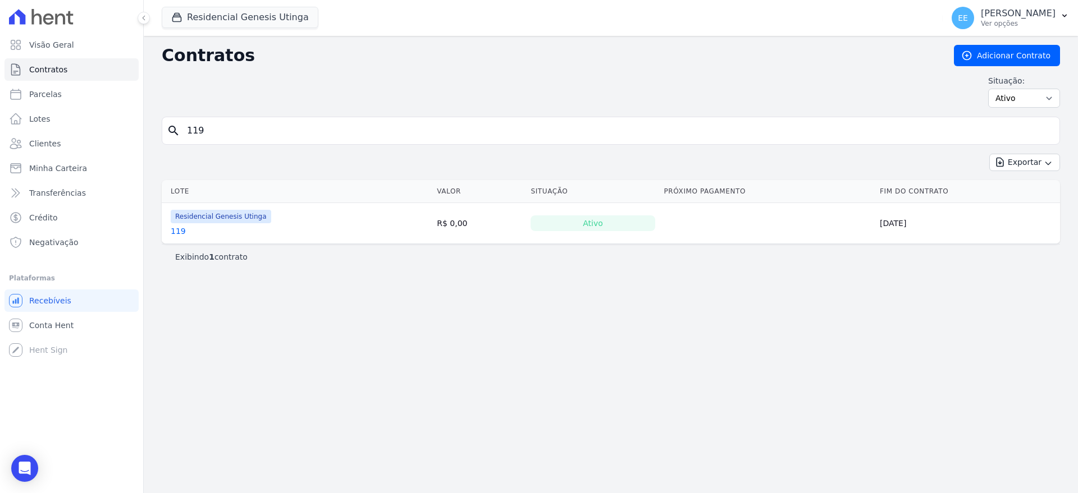
click at [177, 229] on link "119" at bounding box center [178, 231] width 15 height 11
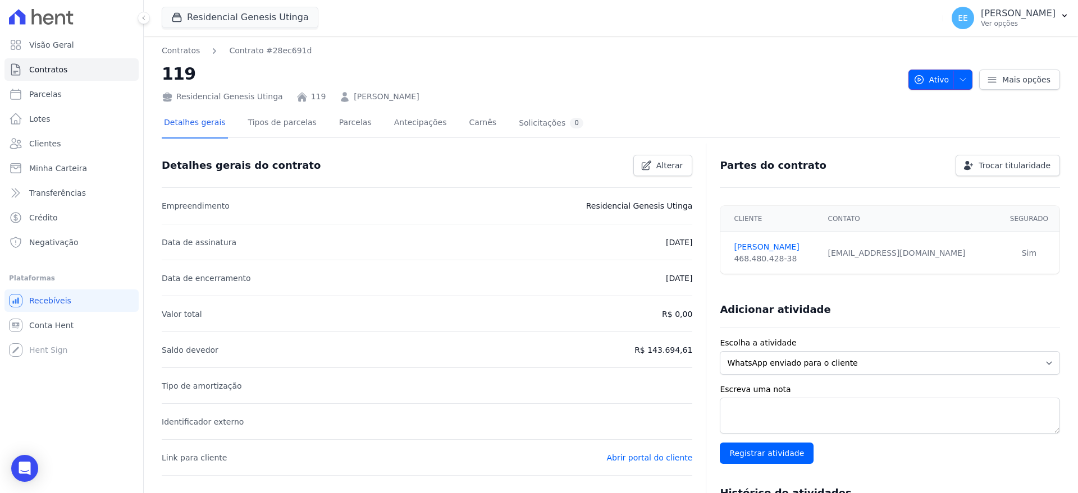
click at [958, 83] on icon "button" at bounding box center [962, 79] width 9 height 9
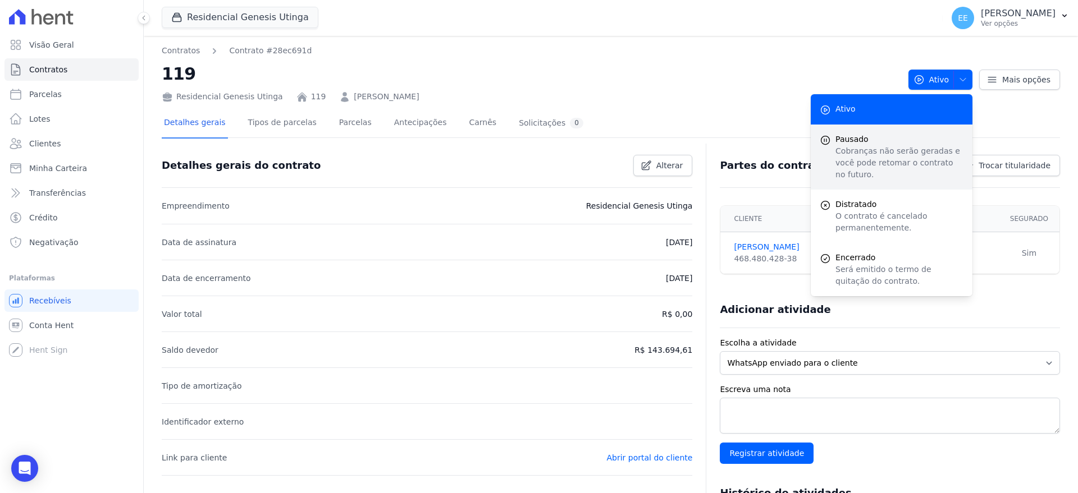
click at [880, 149] on p "Cobranças não serão geradas e você pode retomar o contrato no futuro." at bounding box center [899, 162] width 128 height 35
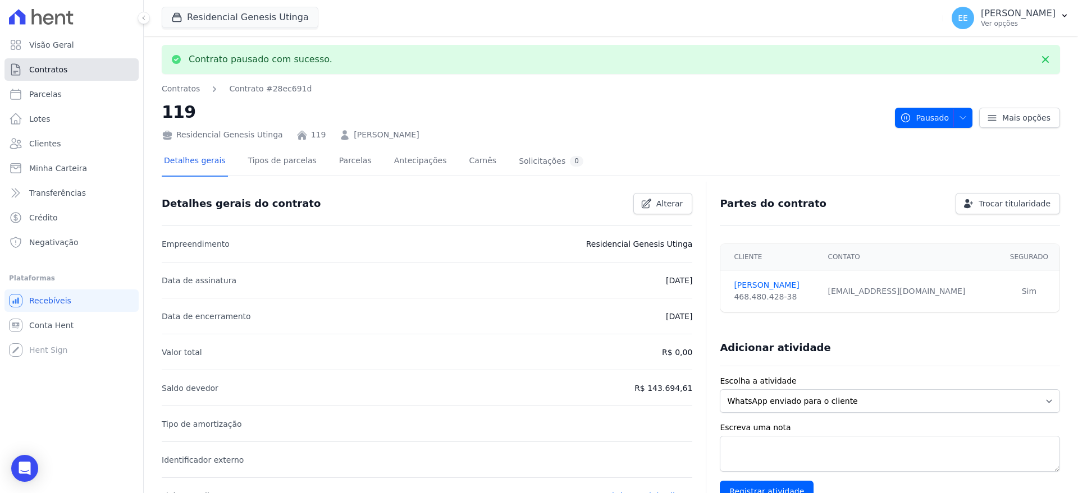
click at [44, 70] on span "Contratos" at bounding box center [48, 69] width 38 height 11
